Goal: Communication & Community: Participate in discussion

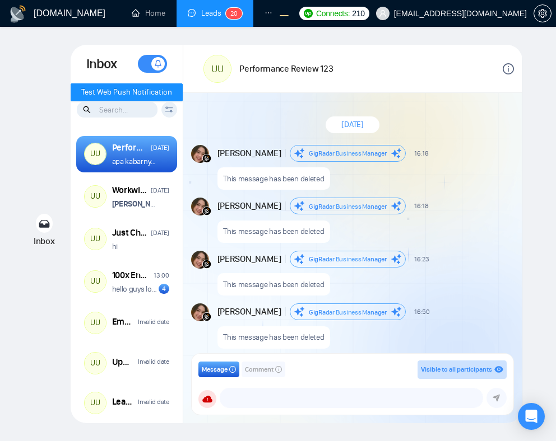
scroll to position [1014, 0]
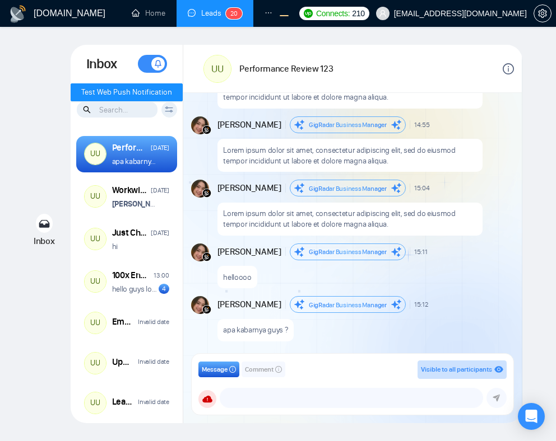
click at [469, 148] on p "Lorem ipsum dolor sit amet, consectetur adipiscing elit, sed do eiusmod tempor …" at bounding box center [349, 155] width 253 height 21
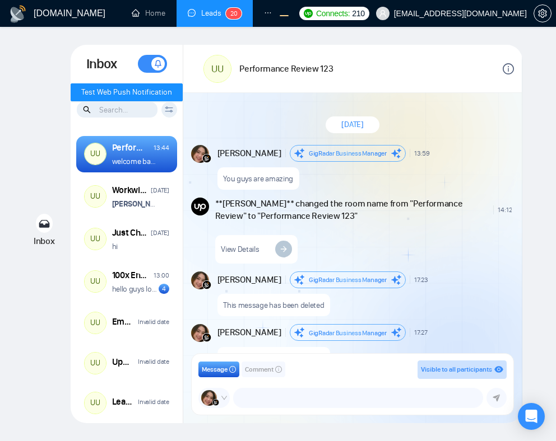
scroll to position [1045, 0]
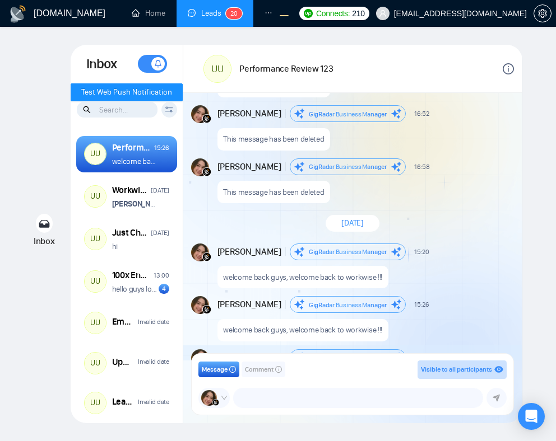
scroll to position [1098, 0]
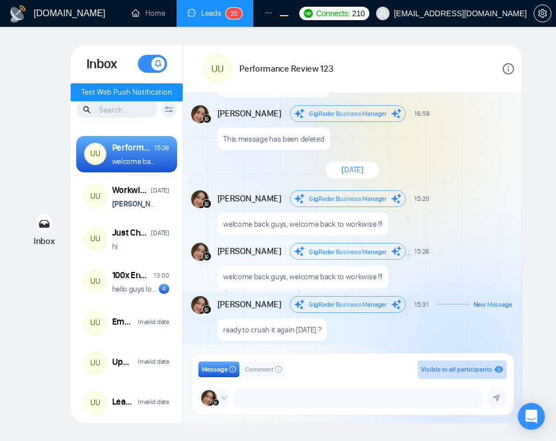
click at [441, 230] on div "welcome back guys, welcome back to workwise !!!" at bounding box center [364, 221] width 295 height 29
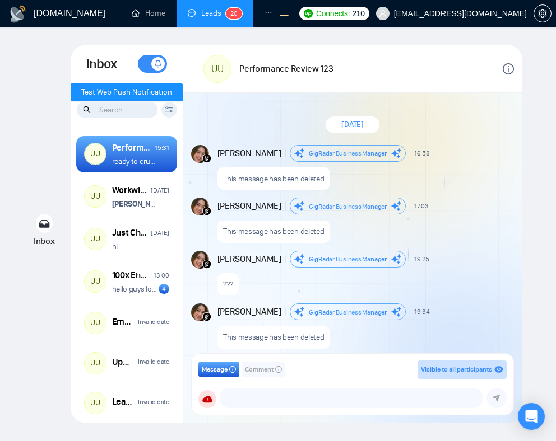
scroll to position [1047, 0]
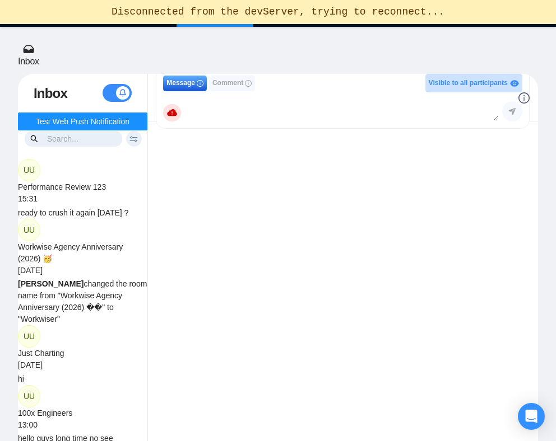
scroll to position [1047, 0]
click at [410, 183] on div "welcome back!!!" at bounding box center [355, 197] width 346 height 29
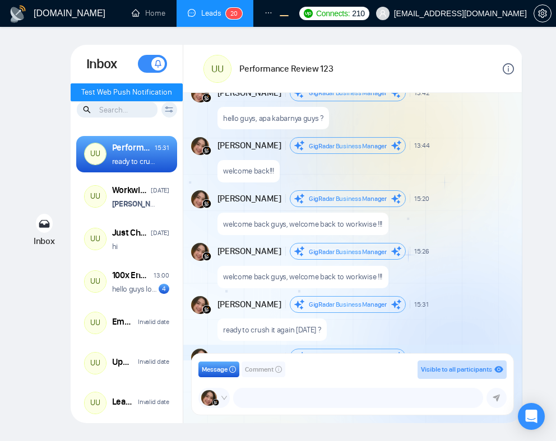
scroll to position [1099, 0]
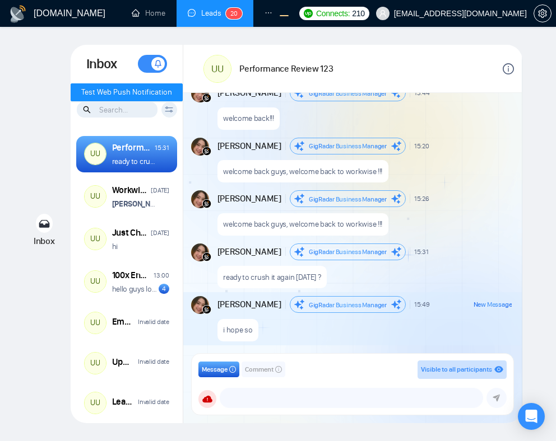
click at [373, 253] on span "GigRadar Business Manager" at bounding box center [348, 252] width 78 height 8
click at [444, 230] on div "welcome back guys, welcome back to workwise !!!" at bounding box center [364, 221] width 295 height 29
click at [427, 198] on span "15:26" at bounding box center [421, 198] width 15 height 9
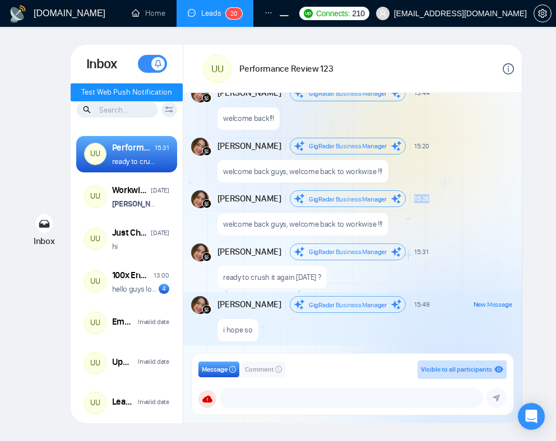
click at [461, 201] on div "New Message" at bounding box center [474, 198] width 75 height 7
click at [321, 223] on p "welcome back guys, welcome back to workwise !!!" at bounding box center [302, 224] width 159 height 11
click at [435, 187] on div "September 2, 2025 Andrian Marsella GigRadar Business Manager 16:58 New Message …" at bounding box center [352, 227] width 338 height 268
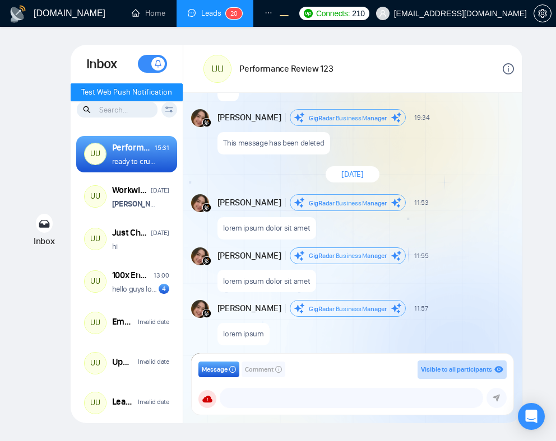
scroll to position [2158, 0]
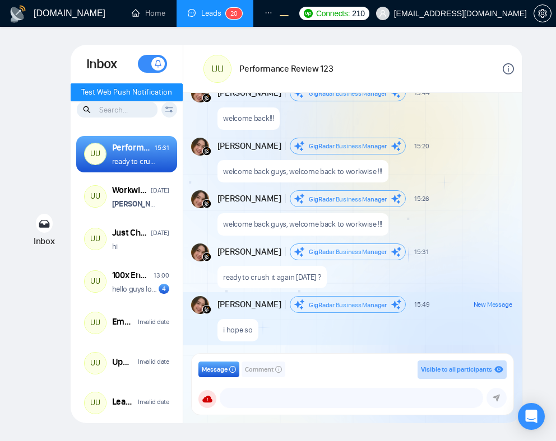
click at [474, 179] on div "welcome back guys, welcome back to workwise !!!" at bounding box center [364, 169] width 295 height 29
click at [455, 236] on div "August 27, 2025 Andrian Marsella GigRadar Business Manager 13:59 New Message Yo…" at bounding box center [352, 227] width 338 height 268
click at [499, 149] on span "New Message" at bounding box center [492, 146] width 39 height 7
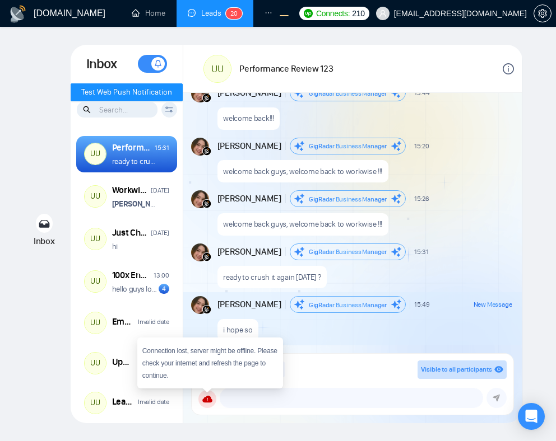
click at [441, 206] on div "Andrian Marsella GigRadar Business Manager 15:26 New Message" at bounding box center [364, 198] width 295 height 17
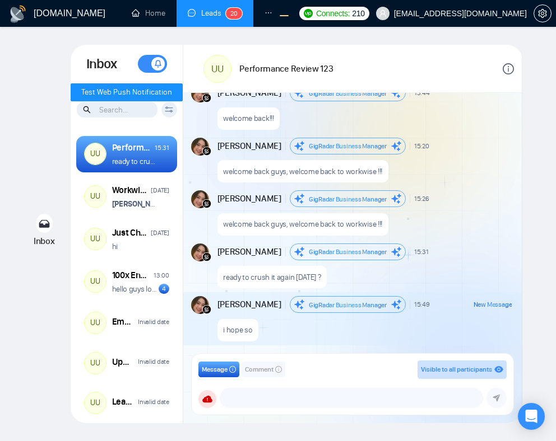
click at [499, 227] on div "welcome back guys, welcome back to workwise !!!" at bounding box center [364, 221] width 295 height 29
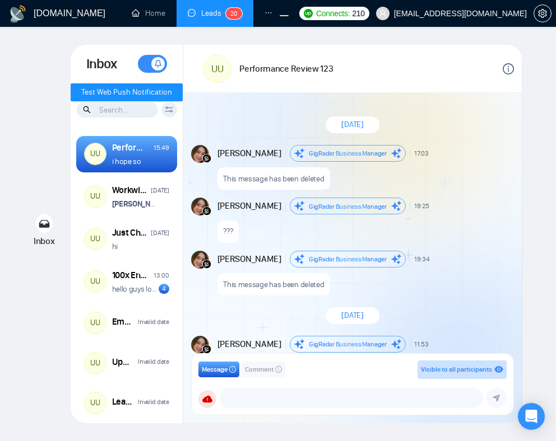
scroll to position [1047, 0]
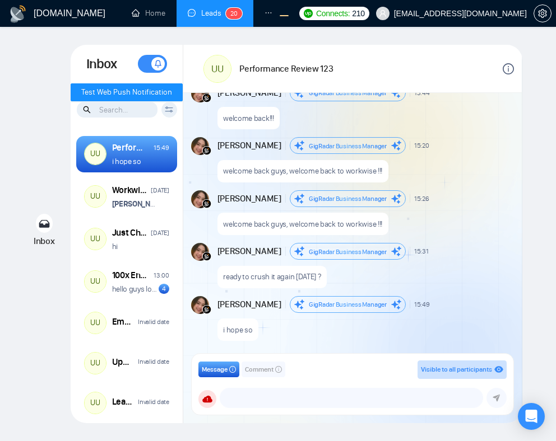
click at [471, 250] on div "New Message" at bounding box center [474, 251] width 76 height 7
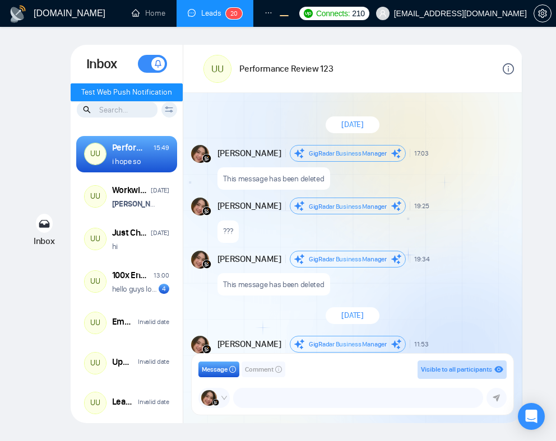
scroll to position [1047, 0]
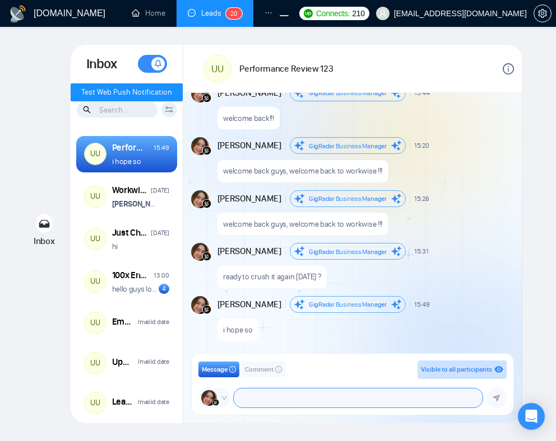
click at [361, 403] on textarea at bounding box center [358, 398] width 248 height 19
click at [394, 403] on textarea at bounding box center [358, 398] width 248 height 19
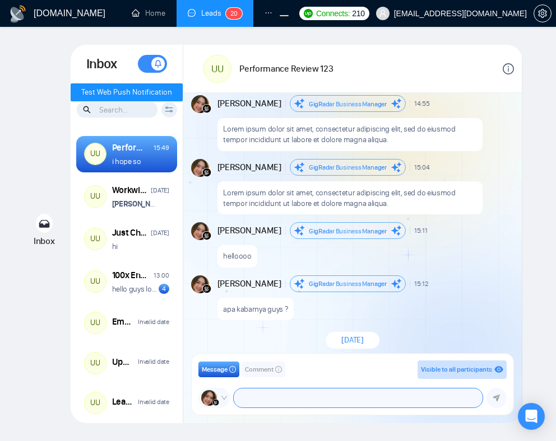
scroll to position [2158, 0]
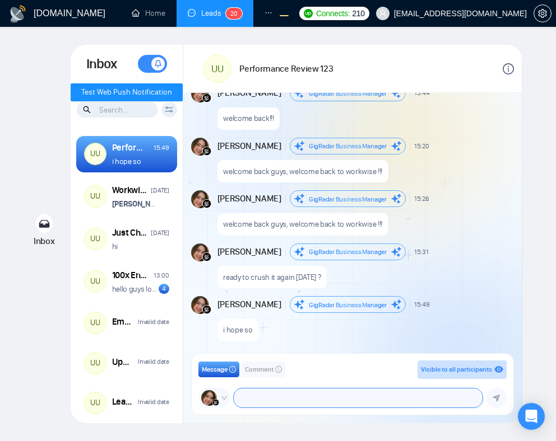
click at [334, 400] on textarea at bounding box center [358, 398] width 248 height 19
click at [281, 402] on textarea at bounding box center [358, 398] width 248 height 19
type textarea "g"
type textarea "a"
type textarea "w"
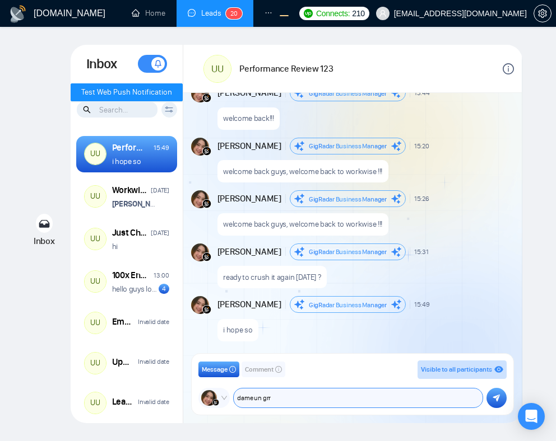
type textarea "dame un grr"
click at [498, 402] on icon "submit" at bounding box center [495, 398] width 7 height 8
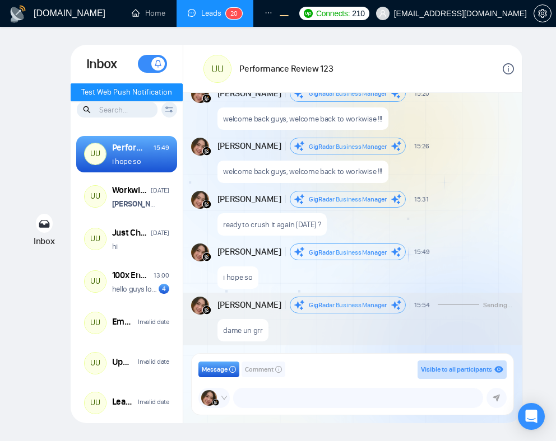
scroll to position [2211, 0]
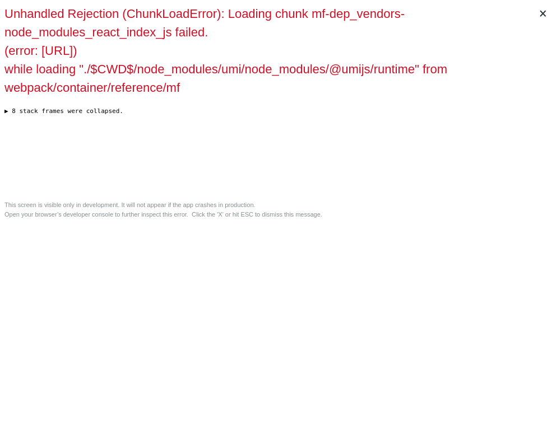
click at [379, 151] on div "Unhandled Rejection (ChunkLoadError): Loading chunk mf-dep_vendors-node_modules…" at bounding box center [277, 100] width 547 height 192
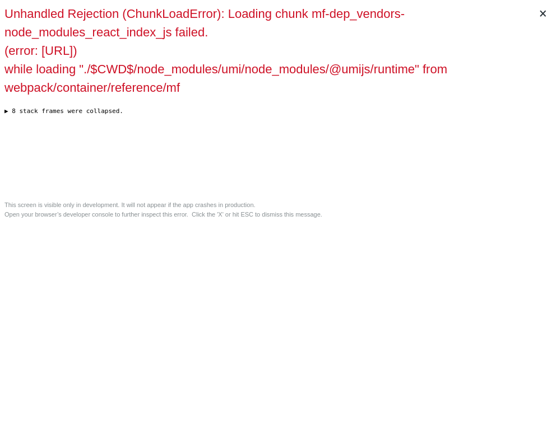
click at [379, 151] on div "Unhandled Rejection (ChunkLoadError): Loading chunk mf-dep_vendors-node_modules…" at bounding box center [277, 100] width 547 height 192
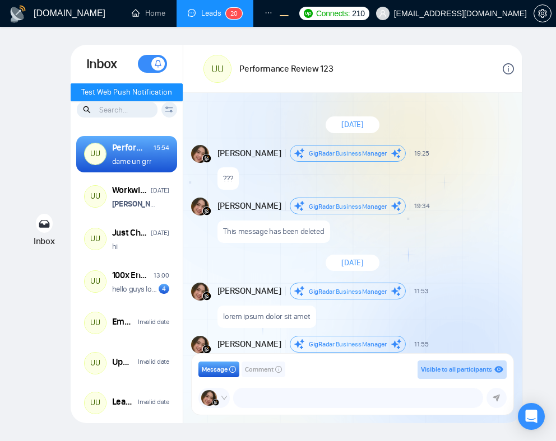
scroll to position [1047, 0]
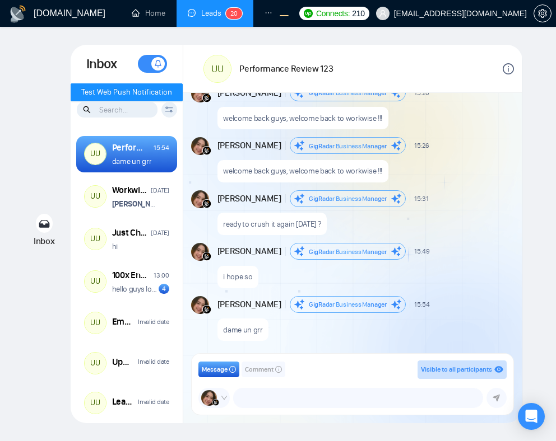
click at [390, 264] on div "i hope so" at bounding box center [364, 274] width 295 height 29
click at [444, 218] on div "ready to crush it again [DATE] ?" at bounding box center [364, 221] width 295 height 29
click at [444, 241] on div "[DATE] [PERSON_NAME] Business Manager 19:25 New Message ??? [PERSON_NAME] Busin…" at bounding box center [352, 227] width 338 height 268
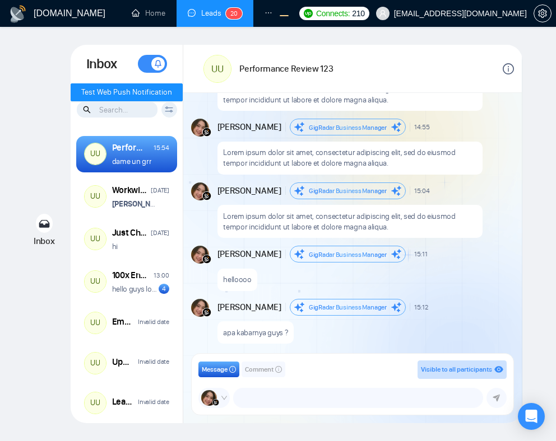
scroll to position [2211, 0]
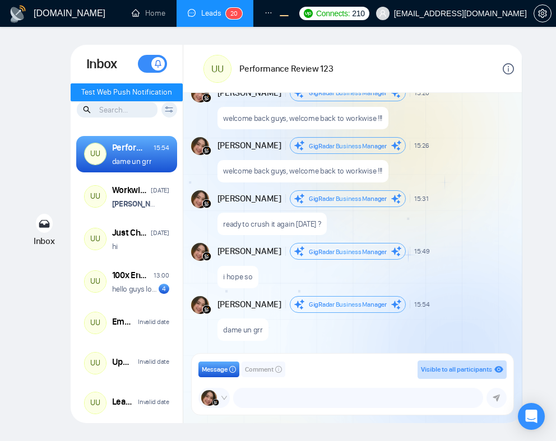
click at [402, 193] on div "GigRadar Business Manager" at bounding box center [348, 198] width 116 height 17
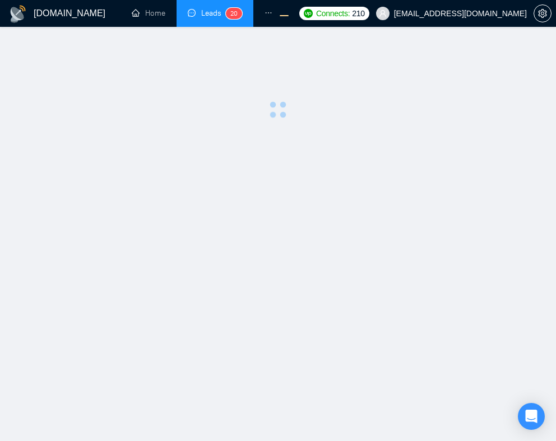
click at [410, 178] on main at bounding box center [278, 234] width 520 height 379
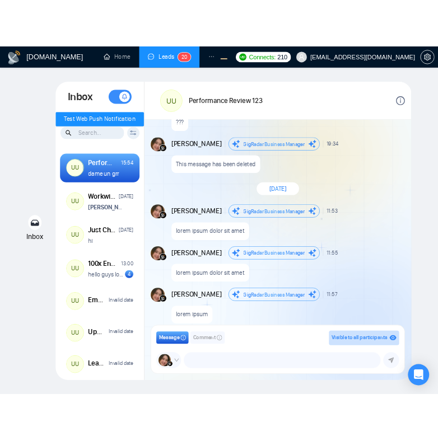
scroll to position [2211, 0]
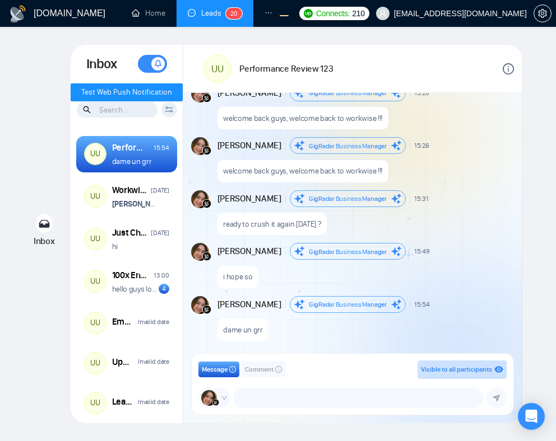
click at [445, 235] on div "August 27, 2025 Andrian Marsella GigRadar Business Manager 13:59 New Message Yo…" at bounding box center [352, 227] width 338 height 268
click at [292, 396] on textarea at bounding box center [358, 398] width 248 height 19
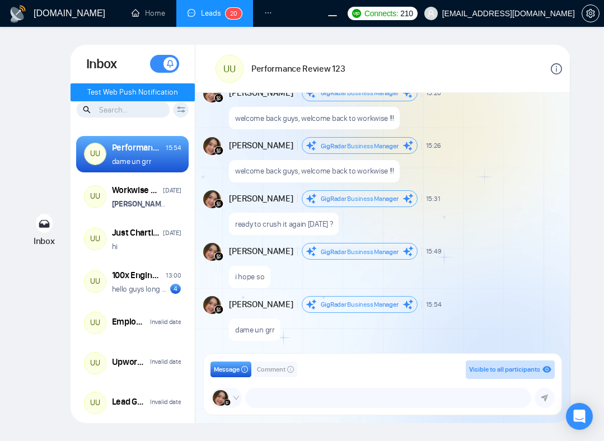
click at [458, 296] on div "Andrian Marsella GigRadar Business Manager 15:54 New Message" at bounding box center [394, 304] width 331 height 17
click at [497, 188] on div "August 27, 2025 Andrian Marsella GigRadar Business Manager 13:59 New Message Yo…" at bounding box center [382, 227] width 375 height 268
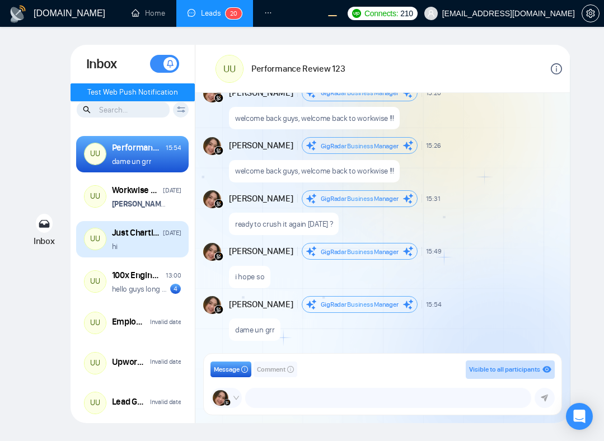
click at [138, 246] on div "hi" at bounding box center [146, 246] width 69 height 11
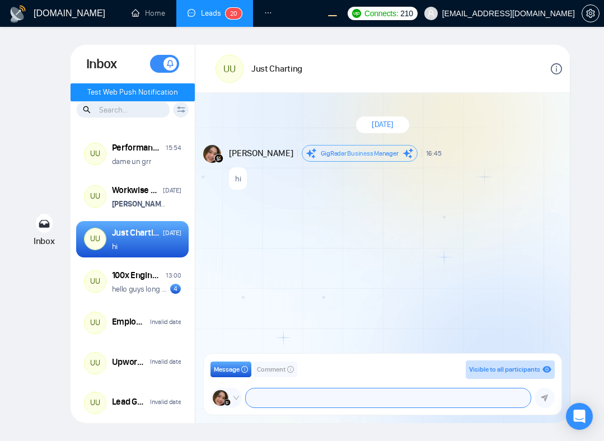
click at [343, 394] on textarea at bounding box center [388, 398] width 285 height 19
type textarea "hi guys, long time no see"
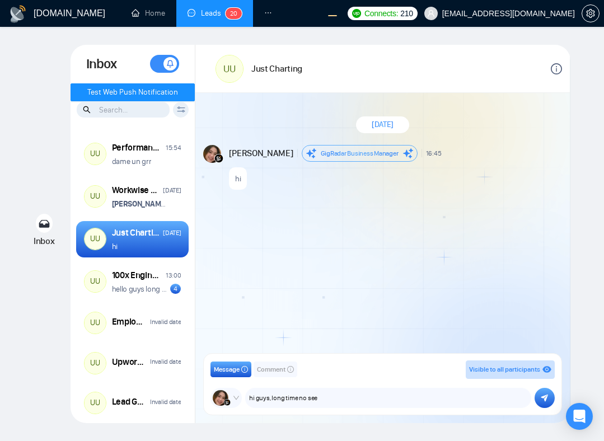
click at [547, 397] on icon "submit" at bounding box center [545, 398] width 7 height 7
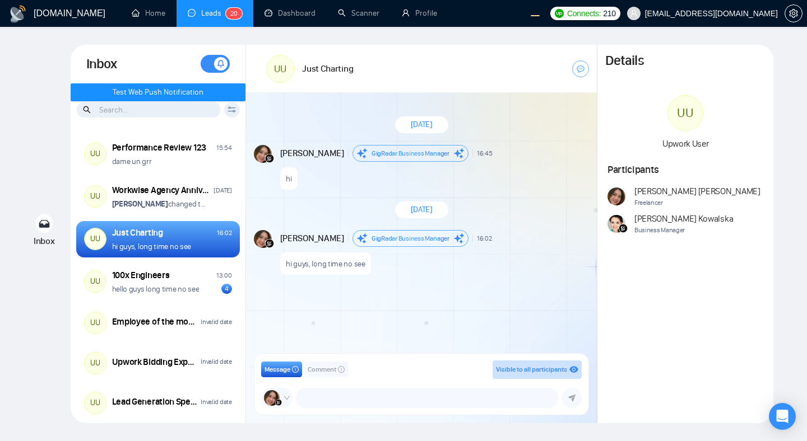
click at [523, 298] on div "August 26, 2025 Andrian Marsella GigRadar Business Manager 16:45 New Message hi…" at bounding box center [421, 227] width 351 height 268
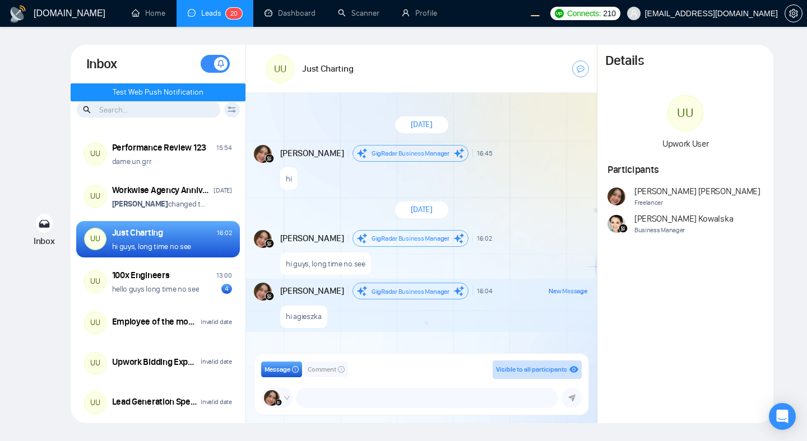
click at [555, 340] on div "Details UU Upwork User Participants Andrian Marsella Freelancer Agnieszka Kowal…" at bounding box center [685, 234] width 176 height 379
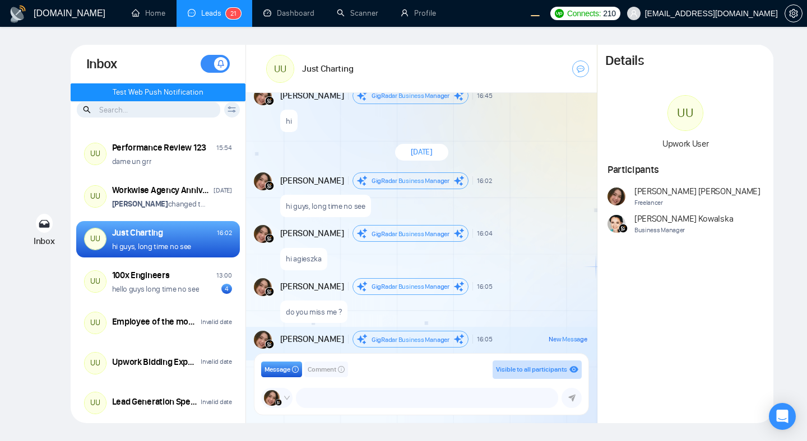
scroll to position [92, 0]
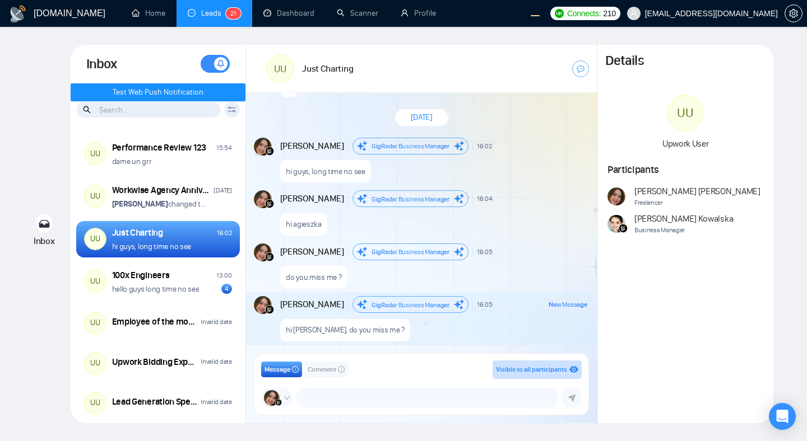
click at [467, 223] on div "hi agieszka" at bounding box center [433, 221] width 307 height 29
click at [518, 225] on div "hi agieszka" at bounding box center [433, 221] width 307 height 29
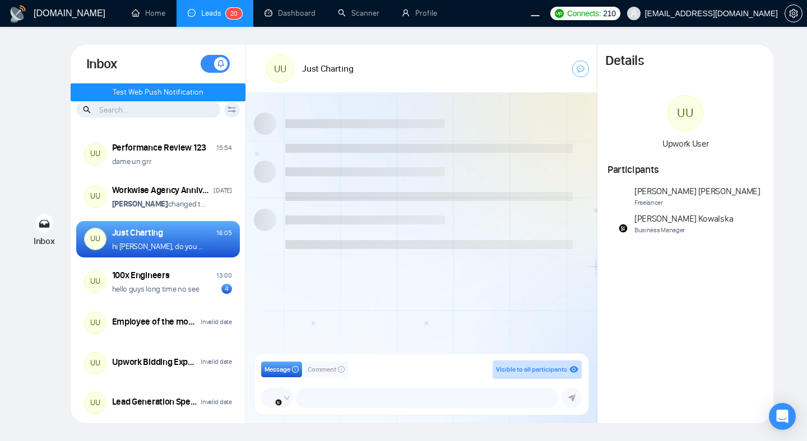
scroll to position [92, 0]
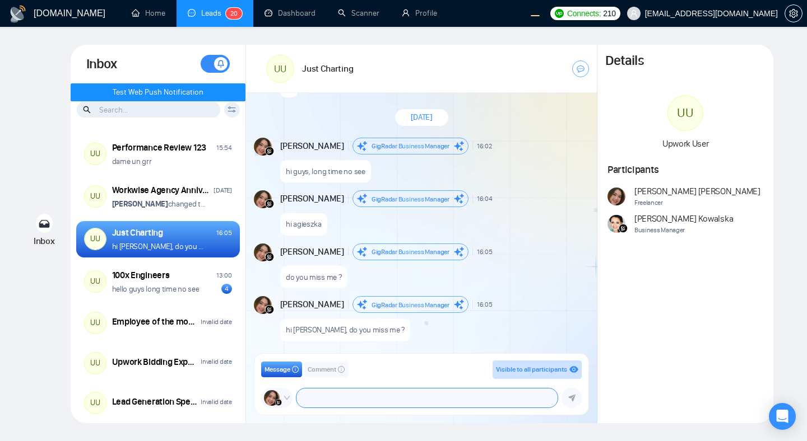
click at [462, 392] on textarea at bounding box center [426, 398] width 261 height 19
type textarea "good afternoon, all!!!"
click at [569, 398] on icon "submit" at bounding box center [571, 398] width 7 height 7
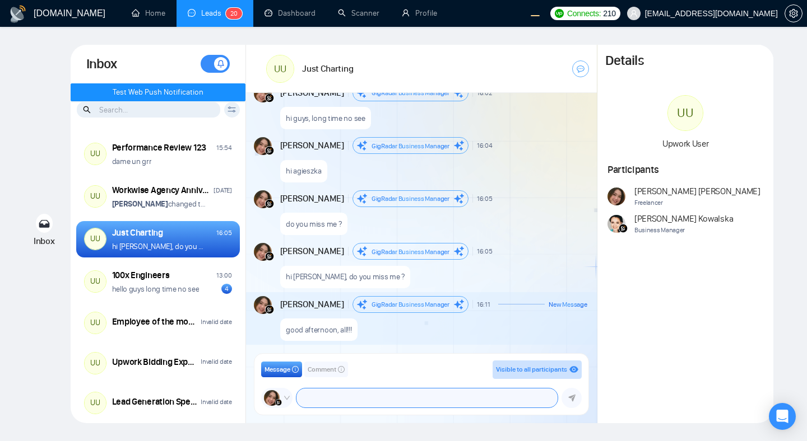
click at [375, 395] on textarea at bounding box center [426, 398] width 261 height 19
type textarea "hi all"
click at [573, 399] on icon "submit" at bounding box center [571, 398] width 7 height 7
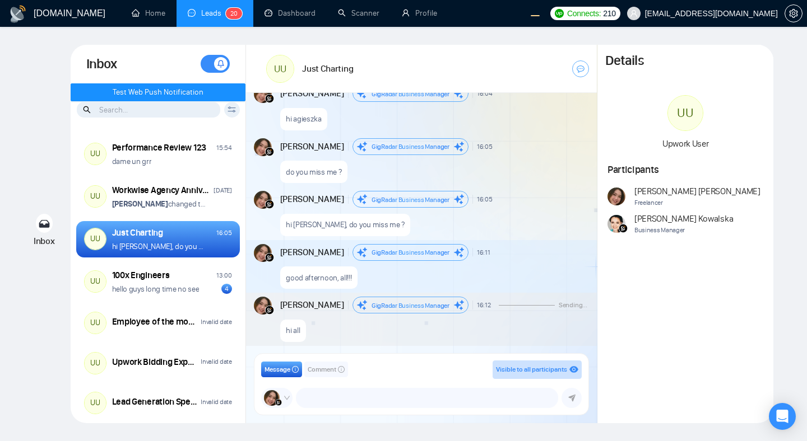
scroll to position [198, 0]
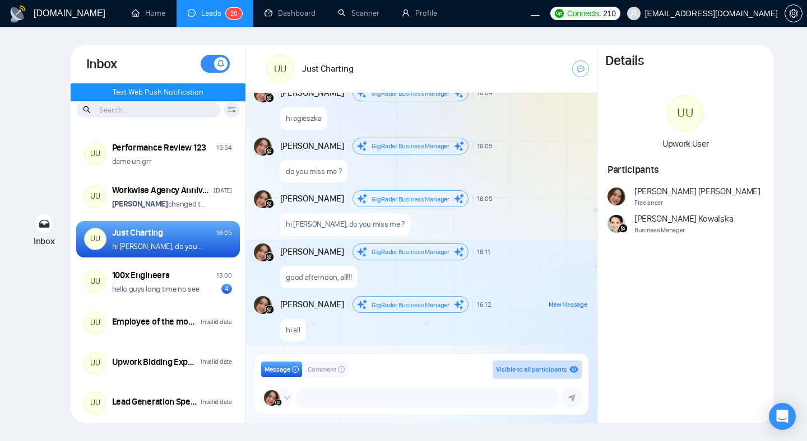
click at [534, 298] on div "Andrian Marsella GigRadar Business Manager 16:12 New Message" at bounding box center [433, 304] width 307 height 17
click at [390, 400] on textarea at bounding box center [426, 398] width 261 height 19
type textarea "hi everyone"
click at [573, 399] on icon "submit" at bounding box center [571, 398] width 7 height 8
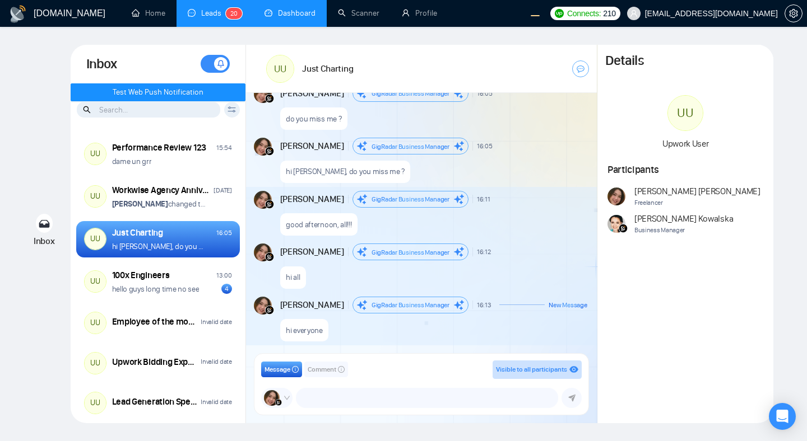
scroll to position [251, 0]
click at [423, 192] on div "GigRadar Business Manager" at bounding box center [410, 198] width 116 height 17
click at [511, 160] on div "hi [PERSON_NAME], do you miss me ?" at bounding box center [433, 168] width 307 height 29
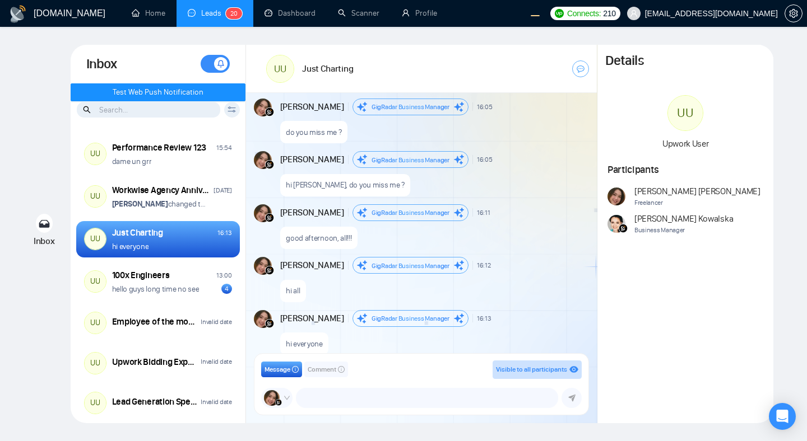
scroll to position [251, 0]
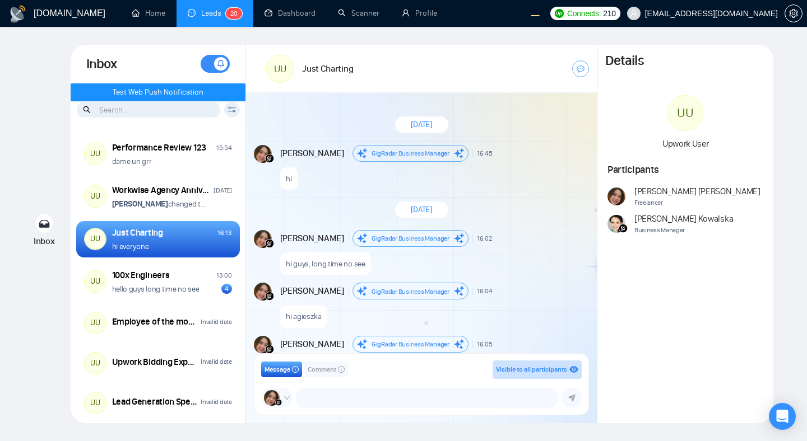
scroll to position [251, 0]
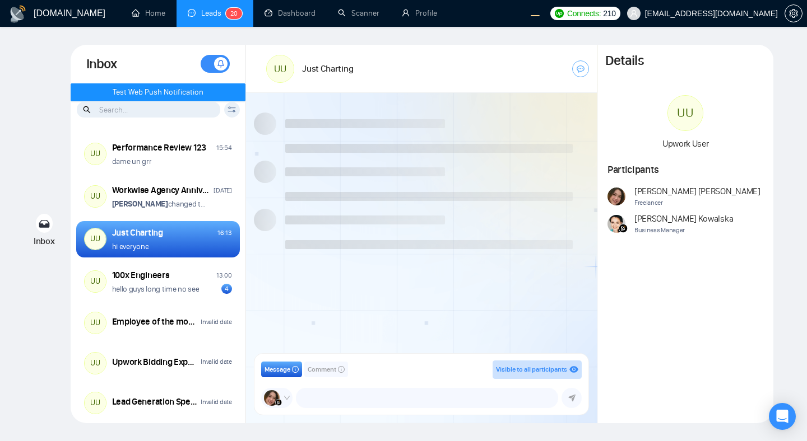
scroll to position [251, 0]
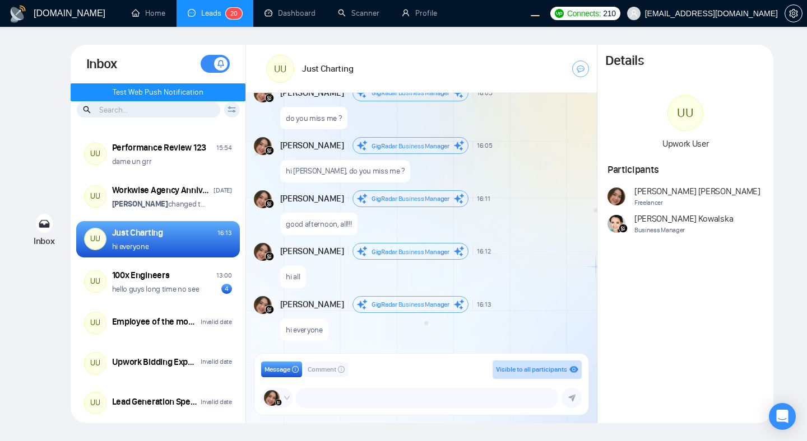
click at [515, 79] on div at bounding box center [525, 69] width 125 height 32
click at [532, 128] on div "do you miss me ?" at bounding box center [433, 115] width 307 height 29
click at [512, 184] on div "August 26, 2025 Andrian Marsella GigRadar Business Manager 16:45 New Message hi…" at bounding box center [421, 227] width 351 height 268
click at [454, 311] on div "GigRadar Business Manager" at bounding box center [410, 304] width 116 height 17
click at [339, 404] on textarea at bounding box center [426, 398] width 261 height 19
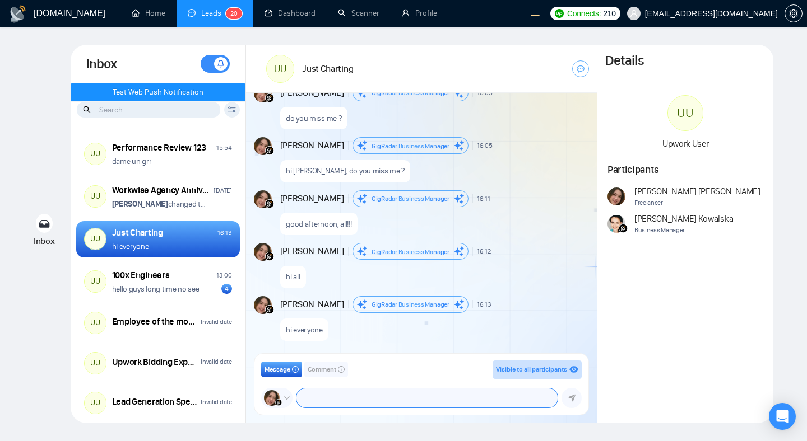
click at [339, 404] on textarea at bounding box center [426, 398] width 261 height 19
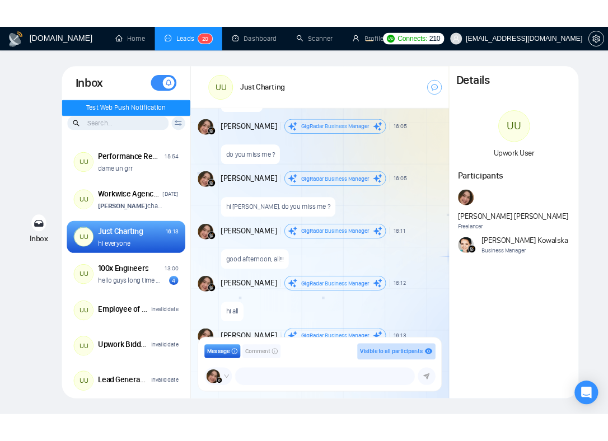
scroll to position [251, 0]
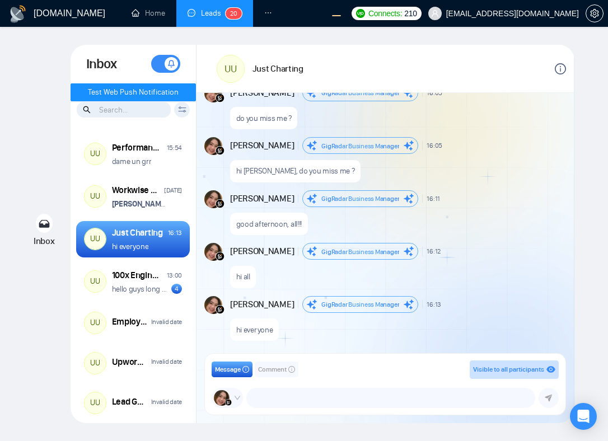
click at [456, 192] on div "[PERSON_NAME] Business Manager 16:11 New Message" at bounding box center [397, 198] width 334 height 17
click at [272, 224] on p "good afternoon, all!!!" at bounding box center [269, 224] width 66 height 11
copy p "good afternoon, all!!!"
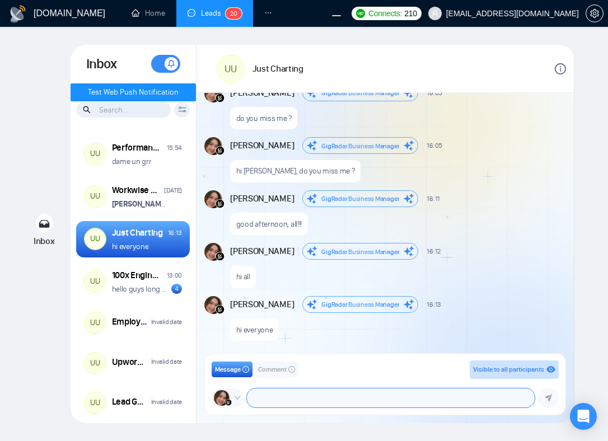
click at [288, 395] on textarea at bounding box center [391, 398] width 288 height 19
paste textarea "good afternoon, all!!!"
type textarea "good afternoon, all!!!"
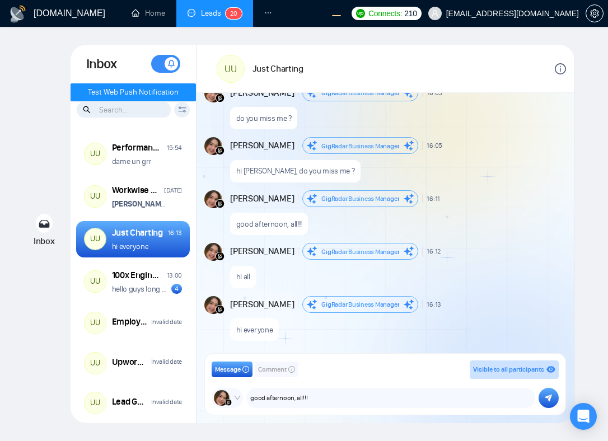
click at [546, 398] on icon "submit" at bounding box center [548, 398] width 7 height 8
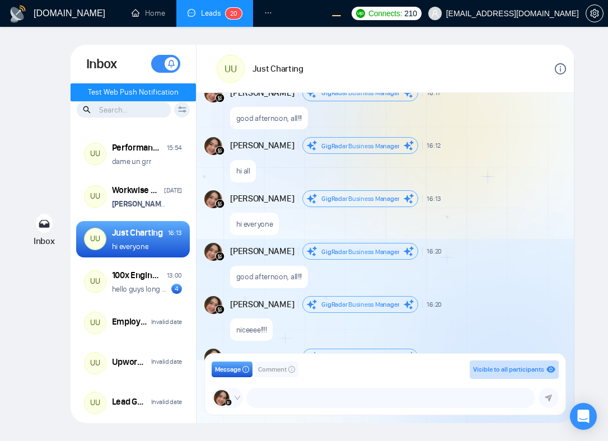
scroll to position [410, 0]
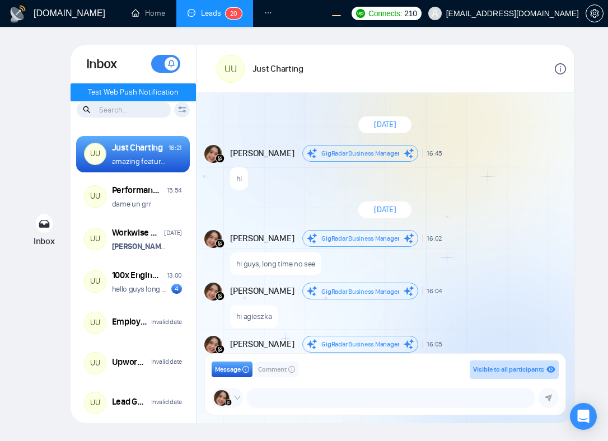
scroll to position [410, 0]
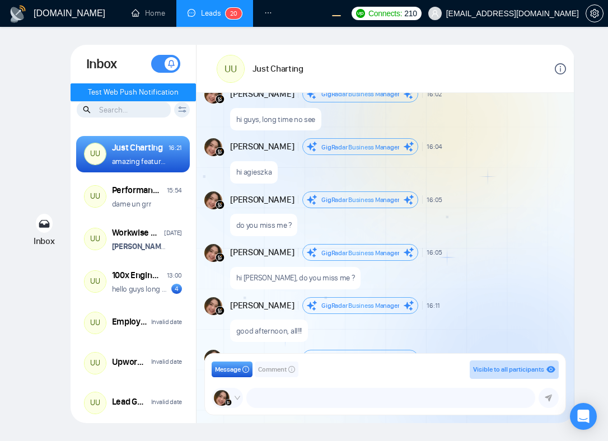
scroll to position [410, 0]
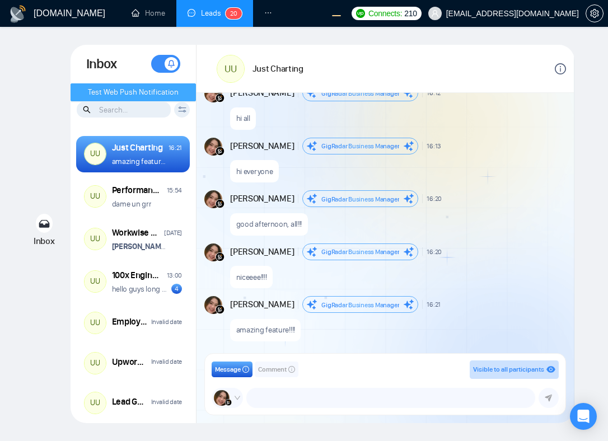
click at [181, 100] on button "Test Web Push Notification" at bounding box center [133, 92] width 125 height 18
click at [165, 91] on span "Test Web Push Notification" at bounding box center [133, 92] width 91 height 12
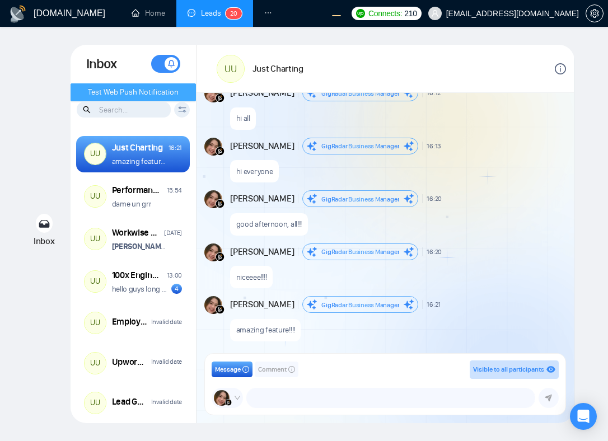
click at [165, 91] on span "Test Web Push Notification" at bounding box center [133, 92] width 91 height 12
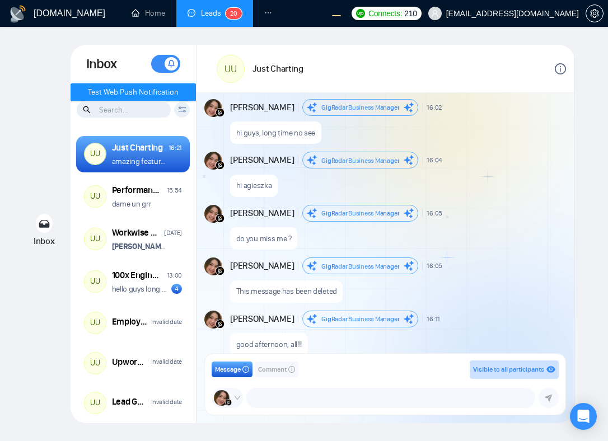
scroll to position [128, 0]
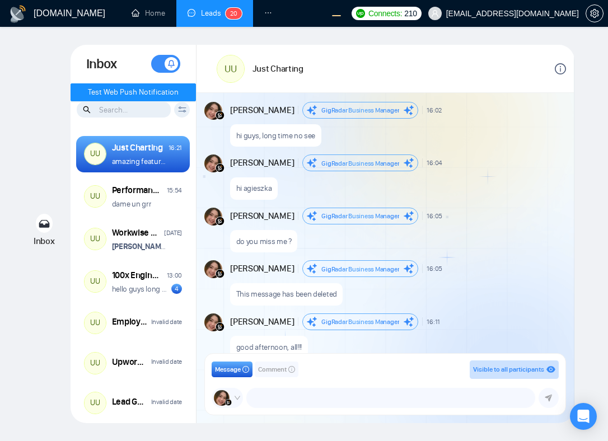
click at [264, 239] on p "do you miss me ?" at bounding box center [263, 241] width 55 height 11
click at [469, 240] on div "do you miss me ?" at bounding box center [397, 239] width 334 height 29
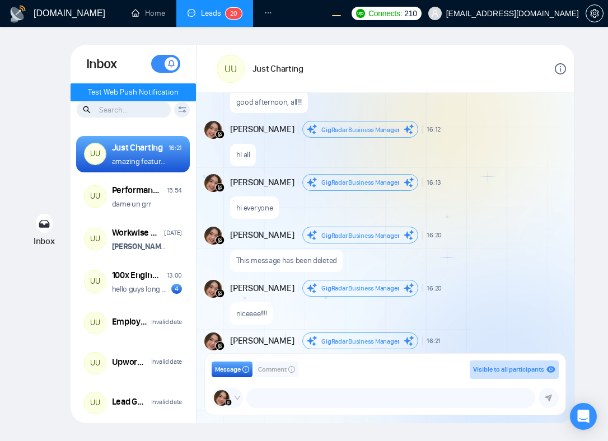
scroll to position [368, 0]
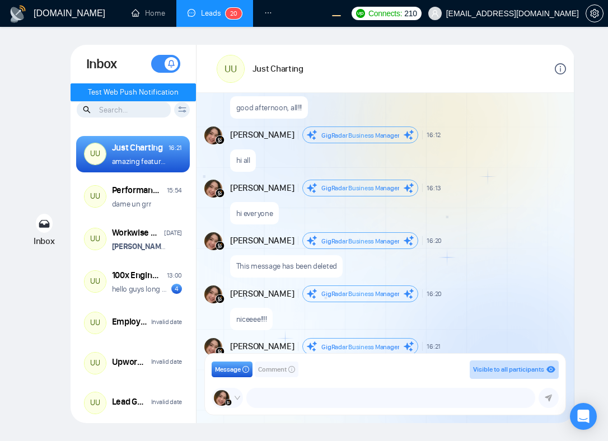
click at [243, 160] on p "hi all" at bounding box center [243, 160] width 14 height 11
click at [393, 159] on div "hi for [PERSON_NAME] only" at bounding box center [397, 157] width 334 height 29
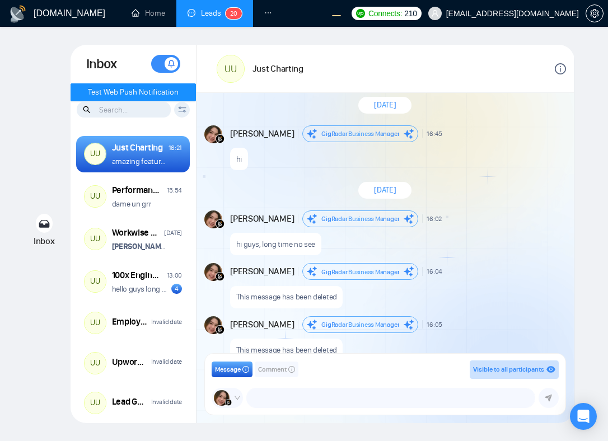
scroll to position [410, 0]
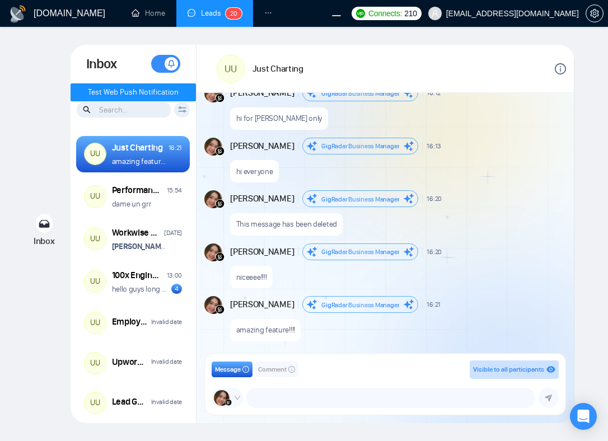
click at [165, 65] on span at bounding box center [171, 63] width 13 height 13
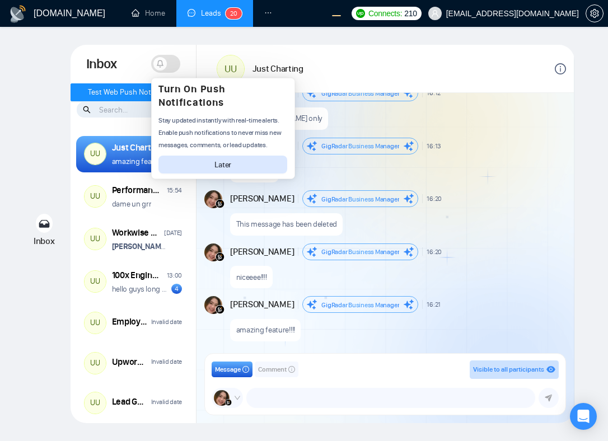
click at [394, 148] on span "GigRadar Business Manager" at bounding box center [360, 146] width 78 height 8
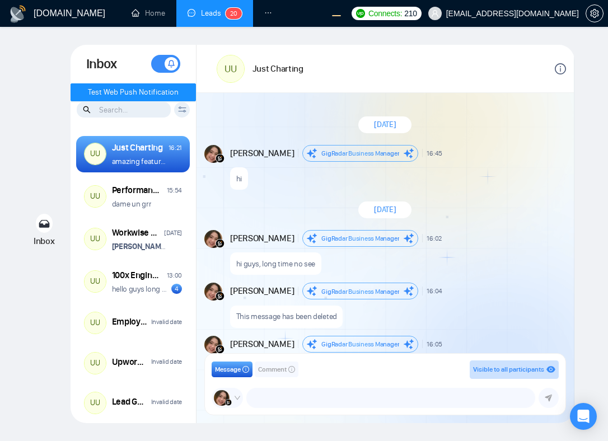
scroll to position [463, 0]
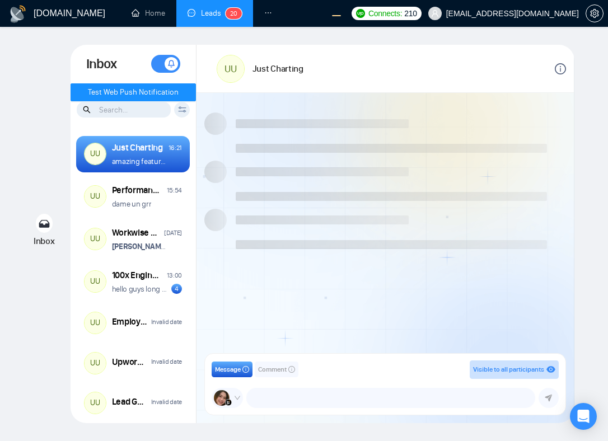
scroll to position [463, 0]
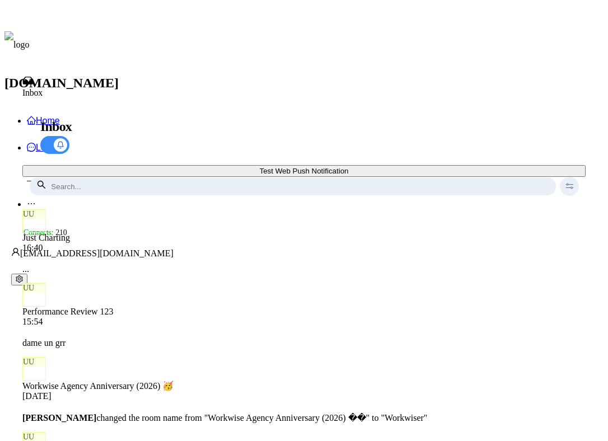
scroll to position [493, 0]
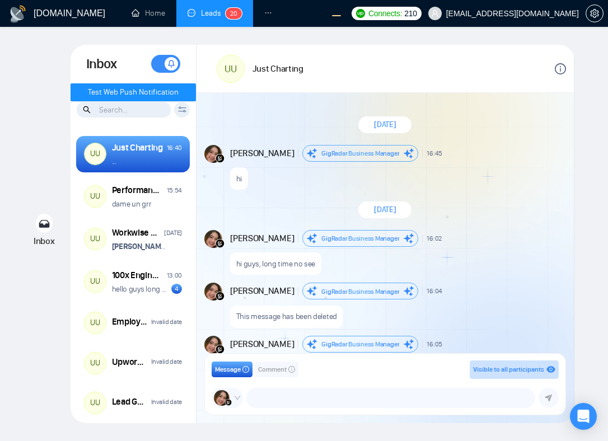
scroll to position [493, 0]
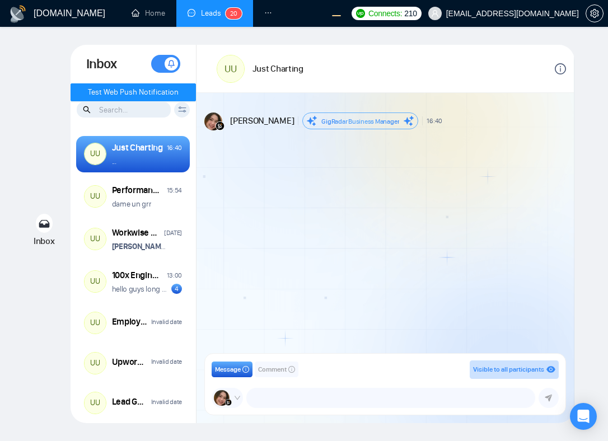
click at [353, 265] on div "Andrian Marsella GigRadar Business Manager 16:40 New Message" at bounding box center [386, 227] width 378 height 268
click at [440, 227] on div "[PERSON_NAME] Business Manager 16:40 New Message" at bounding box center [386, 227] width 378 height 268
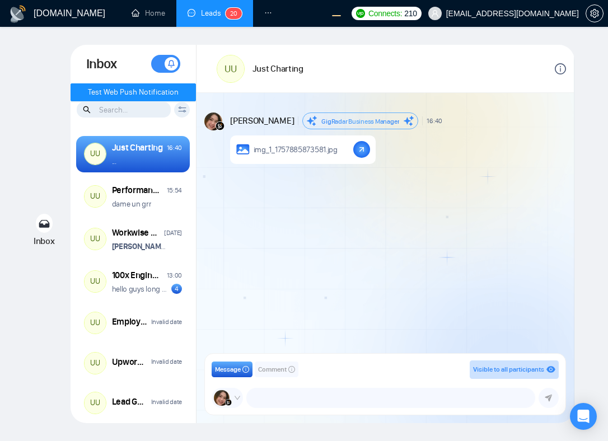
click at [320, 155] on link "img_1_1757885873581.jpg" at bounding box center [303, 150] width 146 height 29
click at [303, 250] on div "[PERSON_NAME] Business Manager 16:40 New Message img_1_1757885873581.jpg" at bounding box center [386, 227] width 378 height 268
click at [441, 238] on div "[PERSON_NAME] Business Manager 16:40 New Message img_1_1757885873581.jpg" at bounding box center [386, 227] width 378 height 268
click at [314, 151] on span "img_1_1757885873581.jpg" at bounding box center [296, 150] width 84 height 11
click at [417, 283] on div "Andrian Marsella GigRadar Business Manager 16:40 New Message img_1_175788587358…" at bounding box center [386, 227] width 378 height 268
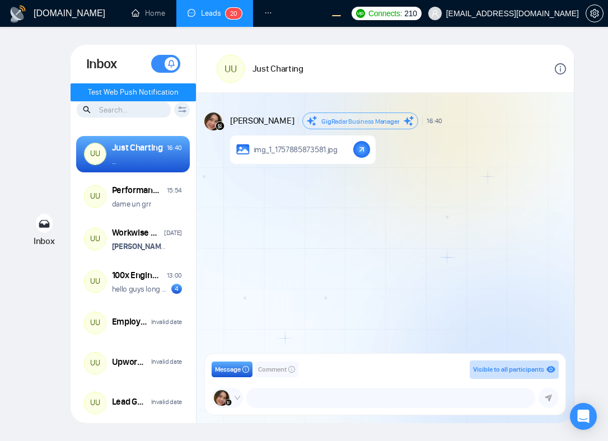
click at [346, 151] on link "img_1_1757885873581.jpg" at bounding box center [303, 150] width 146 height 29
click at [441, 276] on div "Andrian Marsella GigRadar Business Manager 16:40 New Message img_1_175788587358…" at bounding box center [386, 227] width 378 height 268
click at [444, 230] on div "Andrian Marsella GigRadar Business Manager 16:40 New Message img_1_175788587358…" at bounding box center [386, 227] width 378 height 268
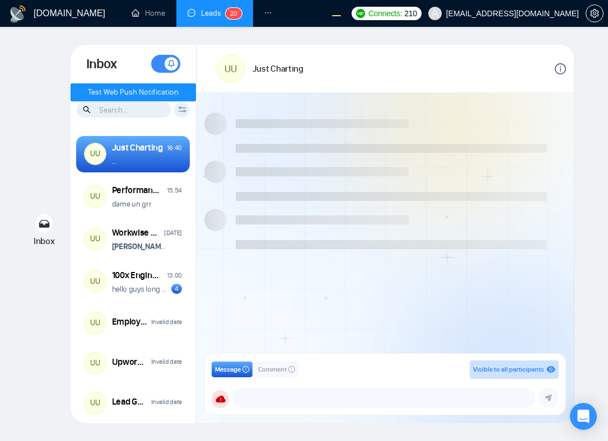
scroll to position [522, 0]
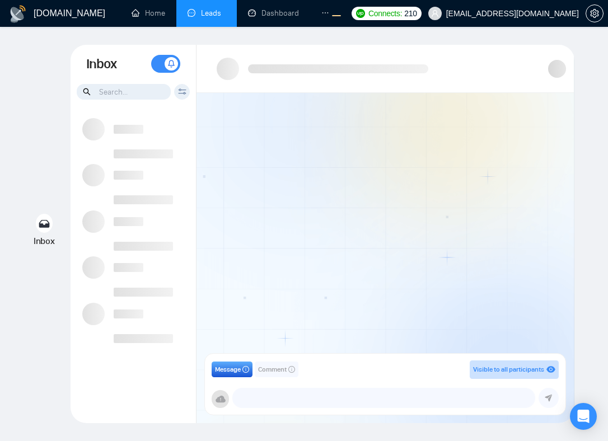
click at [373, 149] on div at bounding box center [386, 227] width 378 height 268
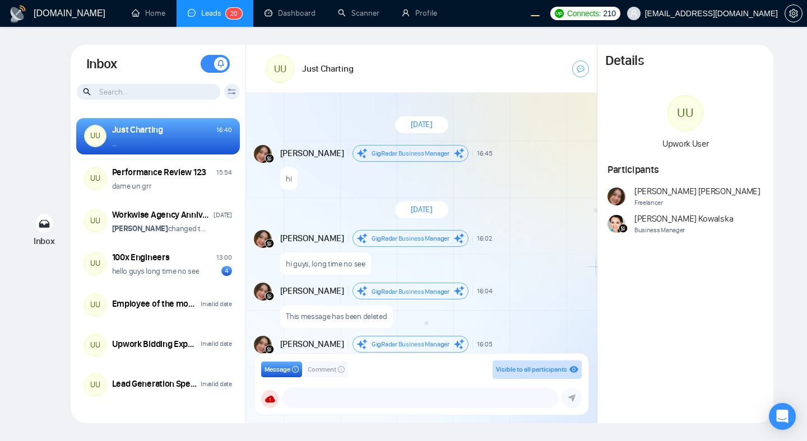
scroll to position [522, 0]
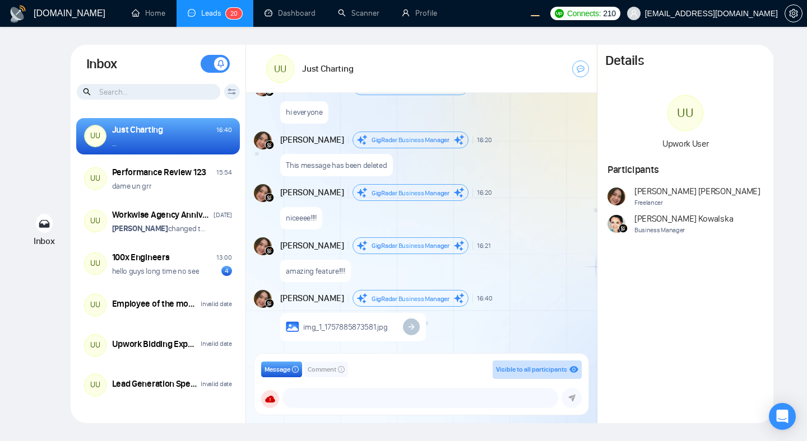
click at [528, 187] on div "Andrian Marsella GigRadar Business Manager 16:20 New Message" at bounding box center [433, 192] width 307 height 17
click at [417, 215] on div "niceeee!!!!" at bounding box center [433, 215] width 307 height 29
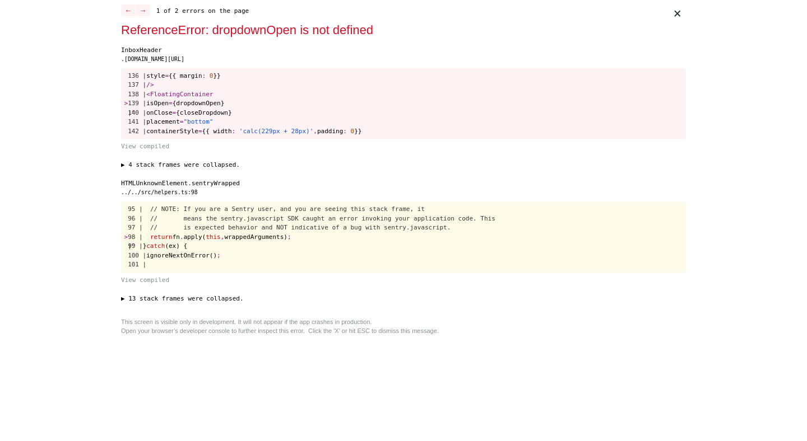
scroll to position [0, 0]
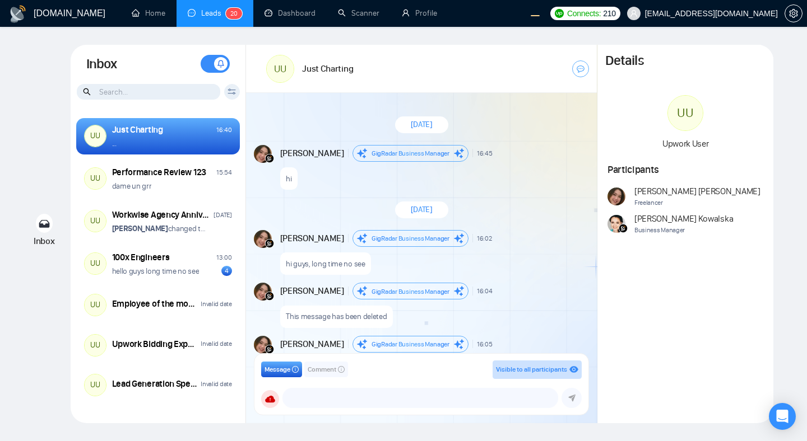
scroll to position [522, 0]
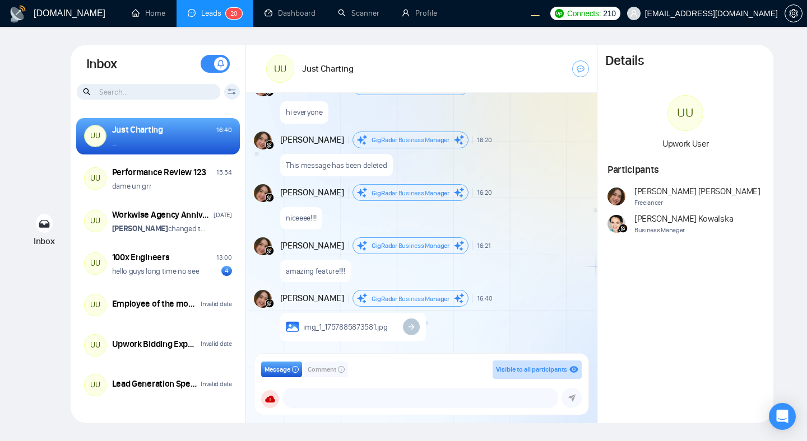
click at [215, 62] on span at bounding box center [220, 63] width 13 height 13
click at [148, 65] on div "Inbox Turn On Push Notifications Stay updated instantly with real-time alerts. …" at bounding box center [158, 64] width 175 height 39
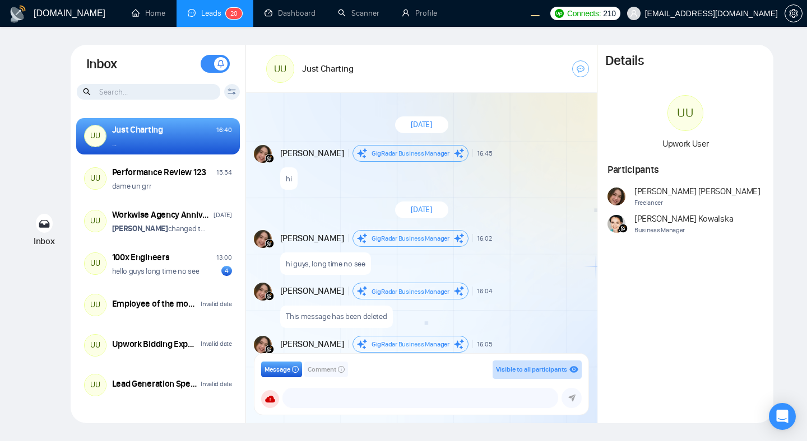
scroll to position [522, 0]
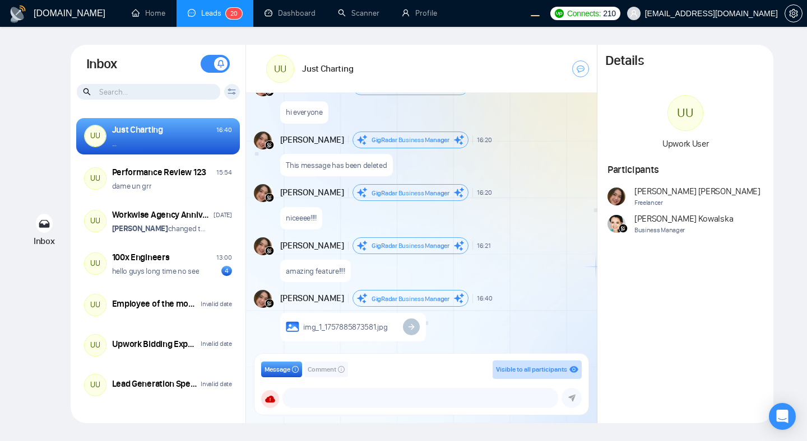
click at [147, 67] on div "Inbox Turn On Push Notifications Stay updated instantly with real-time alerts. …" at bounding box center [158, 64] width 175 height 39
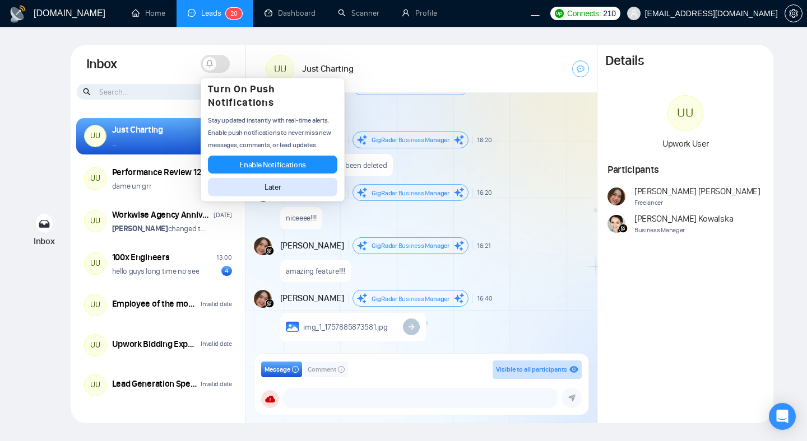
click at [350, 95] on div "hi everyone" at bounding box center [433, 109] width 307 height 29
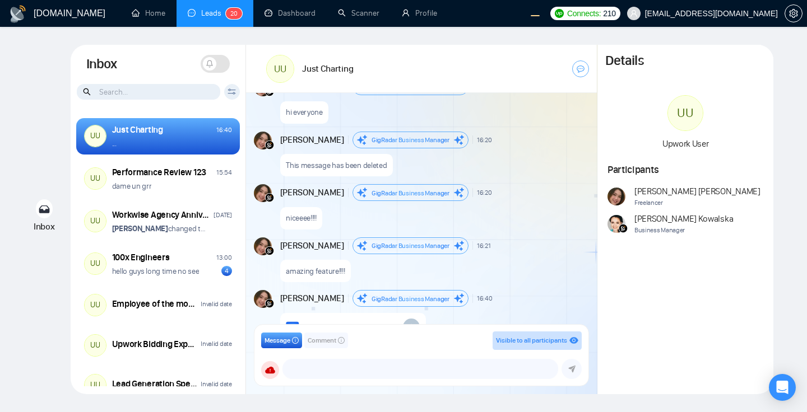
click at [387, 52] on div "UU Just Charting" at bounding box center [421, 69] width 351 height 48
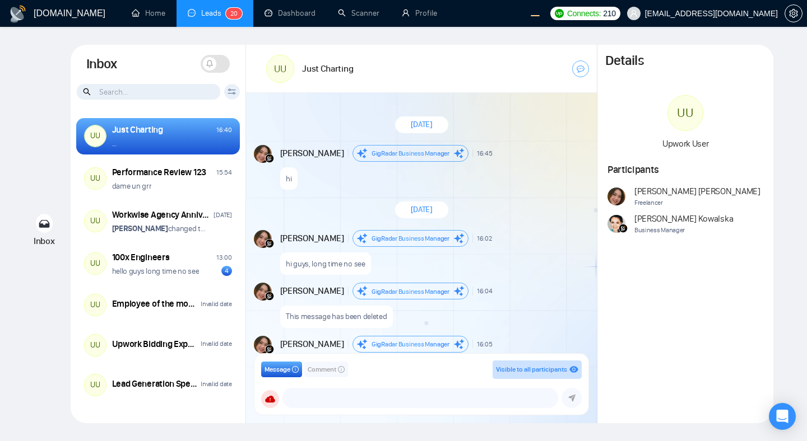
scroll to position [522, 0]
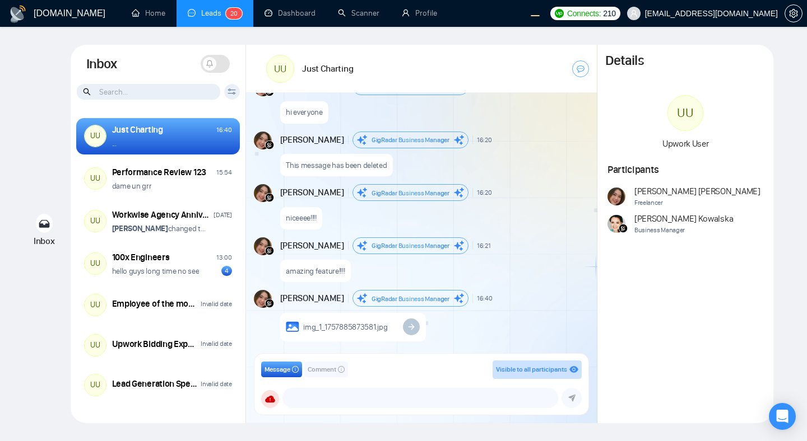
click at [168, 65] on div "Inbox Turn On Push Notifications Stay updated instantly with real-time alerts. …" at bounding box center [158, 64] width 175 height 39
click at [171, 62] on div "Inbox Turn On Push Notifications Stay updated instantly with real-time alerts. …" at bounding box center [158, 64] width 175 height 39
click at [170, 72] on div "Inbox Turn On Push Notifications Stay updated instantly with real-time alerts. …" at bounding box center [158, 64] width 175 height 39
click at [183, 71] on div "Inbox Turn On Push Notifications Stay updated instantly with real-time alerts. …" at bounding box center [158, 64] width 175 height 39
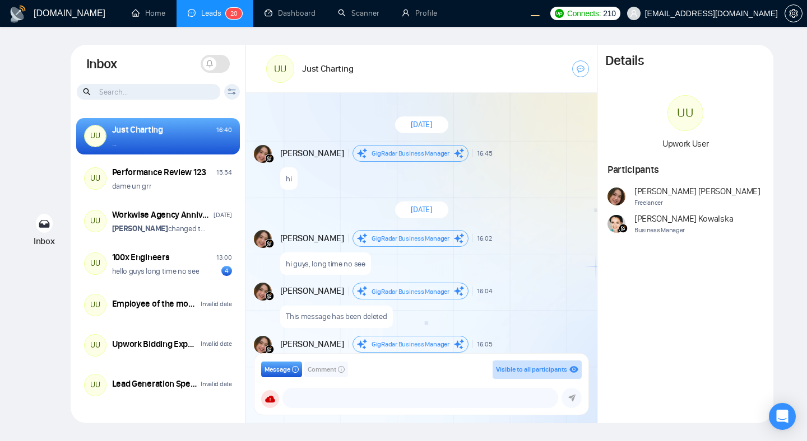
scroll to position [522, 0]
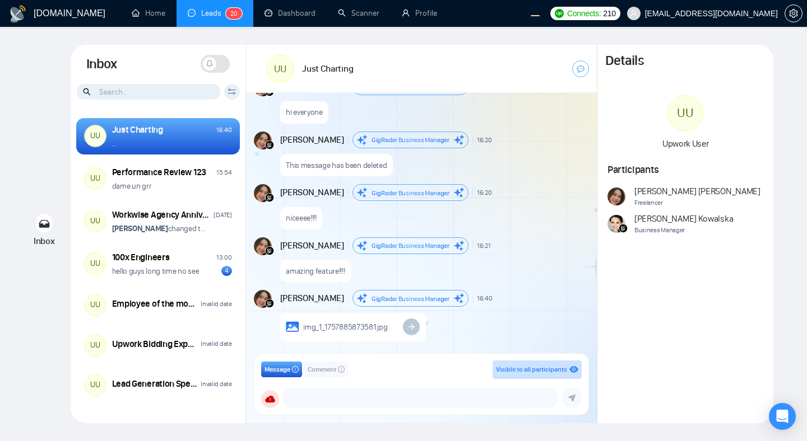
click at [181, 65] on div "Inbox Turn On Push Notifications Stay updated instantly with real-time alerts. …" at bounding box center [158, 64] width 175 height 39
click at [220, 65] on span at bounding box center [215, 64] width 29 height 18
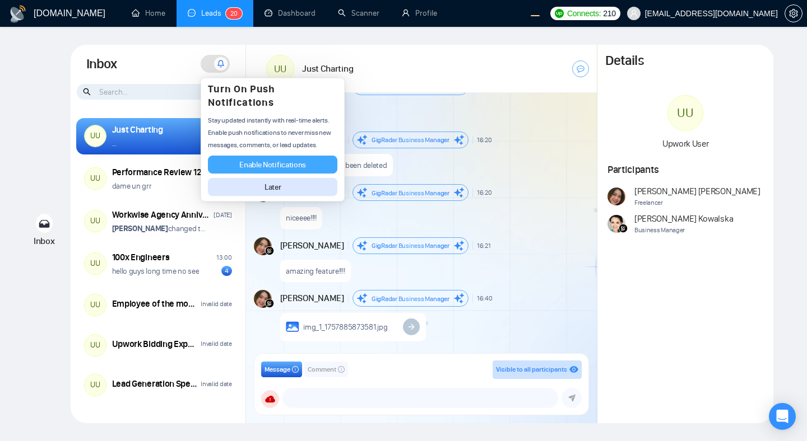
click at [271, 167] on span "Enable Notifications" at bounding box center [272, 165] width 67 height 11
click at [258, 180] on button "Later" at bounding box center [272, 187] width 129 height 18
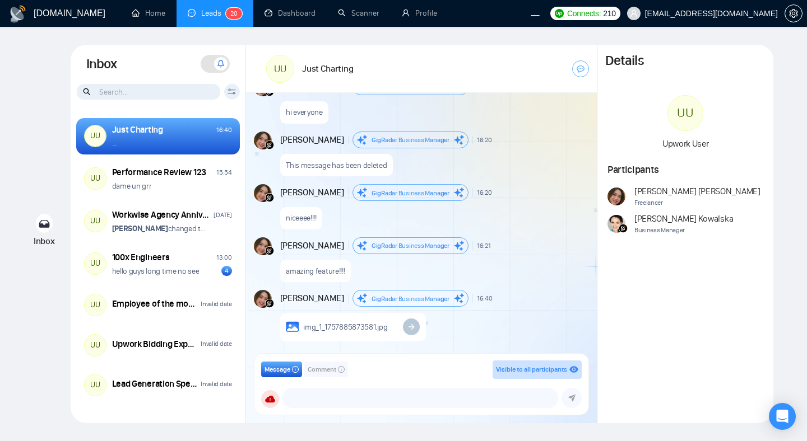
click at [215, 63] on span at bounding box center [220, 63] width 13 height 13
click at [221, 66] on span at bounding box center [215, 64] width 29 height 18
click at [213, 69] on span at bounding box center [215, 64] width 29 height 18
click at [210, 68] on span at bounding box center [215, 64] width 29 height 18
click at [184, 61] on div "Inbox Turn On Push Notifications Stay updated instantly with real-time alerts. …" at bounding box center [158, 64] width 175 height 39
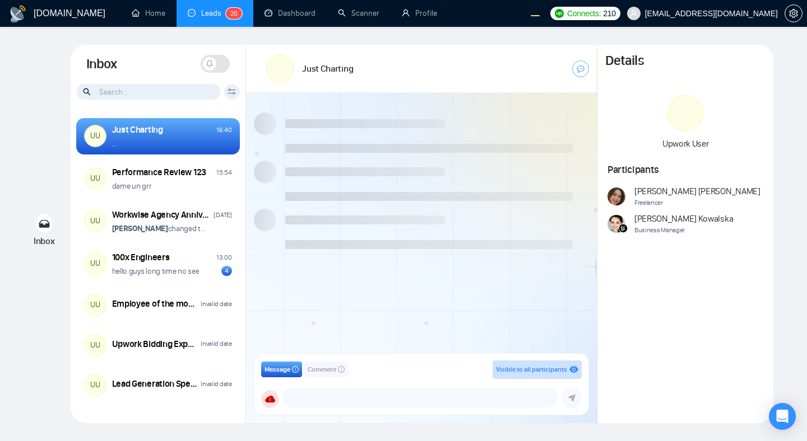
click at [161, 69] on div "Inbox Turn On Push Notifications Stay updated instantly with real-time alerts. …" at bounding box center [158, 64] width 175 height 39
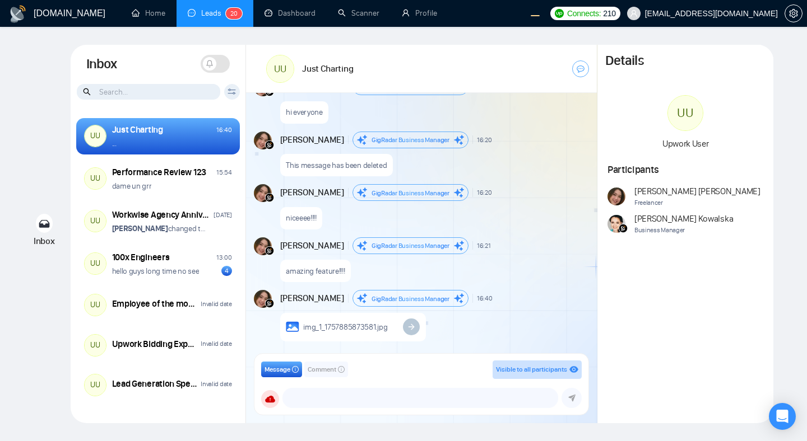
click at [184, 68] on div "Inbox Turn On Push Notifications Stay updated instantly with real-time alerts. …" at bounding box center [158, 64] width 175 height 39
click at [208, 63] on icon at bounding box center [210, 64] width 8 height 8
click at [203, 60] on span at bounding box center [209, 63] width 13 height 13
click at [213, 65] on span at bounding box center [215, 64] width 29 height 18
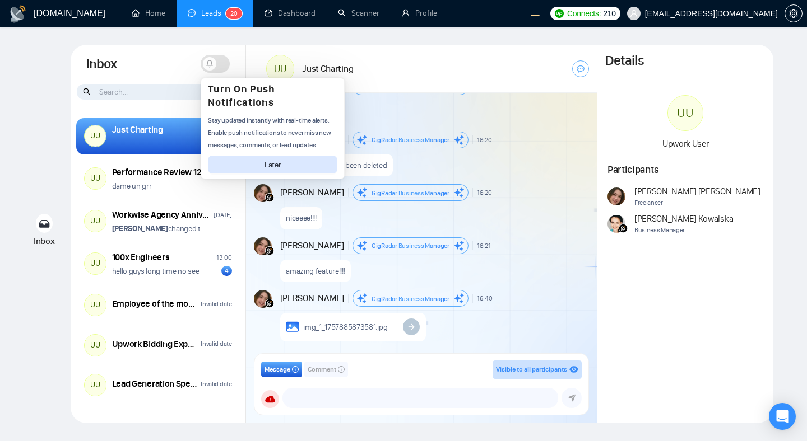
click at [478, 175] on div "This message has been deleted" at bounding box center [433, 162] width 307 height 29
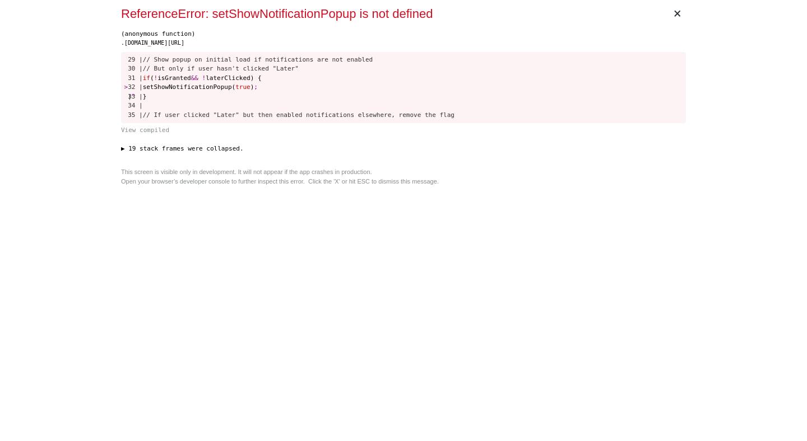
scroll to position [0, 0]
click at [451, 189] on div "× ReferenceError: setShowNotificationPopup is not defined (anonymous function) …" at bounding box center [404, 220] width 574 height 441
click at [455, 211] on div "× ReferenceError: setShowNotificationPopup is not defined (anonymous function) …" at bounding box center [404, 220] width 574 height 441
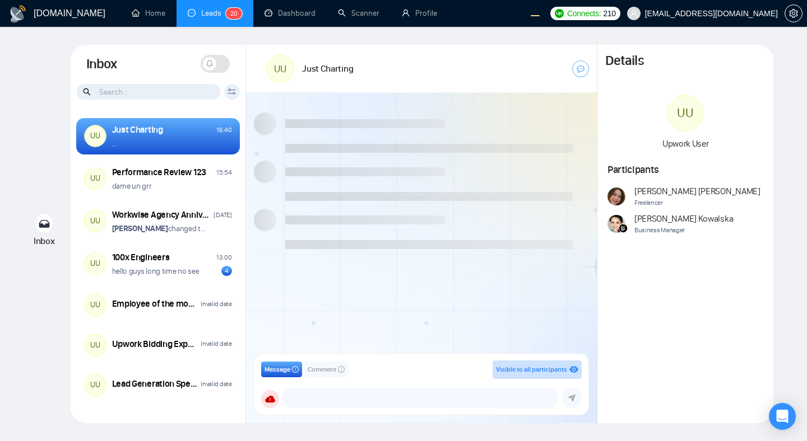
scroll to position [522, 0]
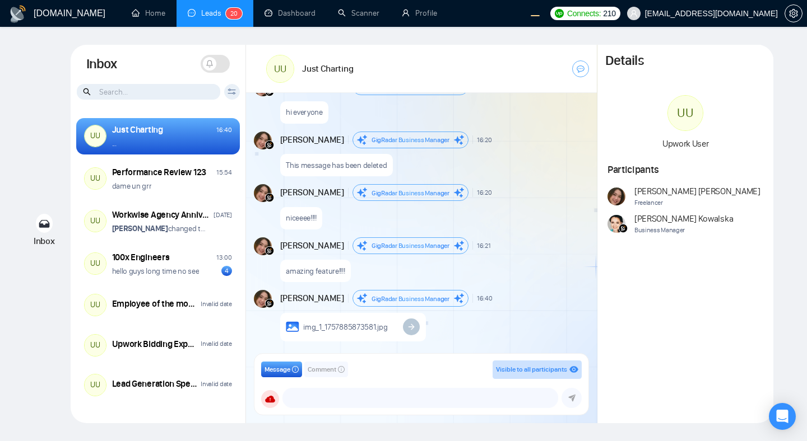
click at [222, 65] on span at bounding box center [215, 64] width 29 height 18
click at [211, 63] on span at bounding box center [215, 64] width 29 height 18
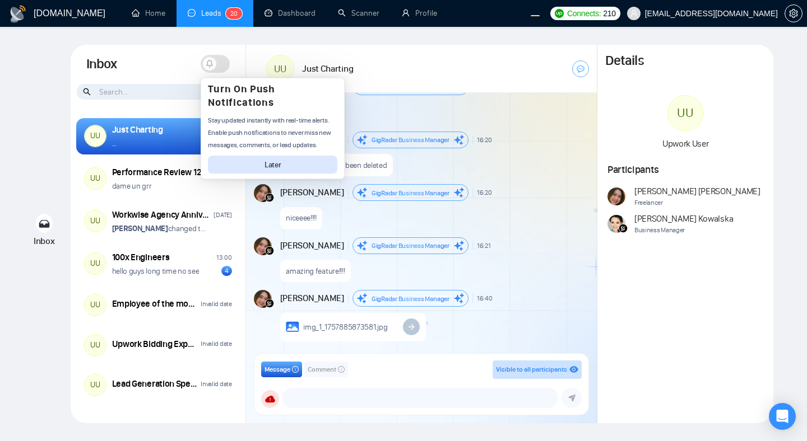
click at [253, 38] on div "GigRadar.io Home Leads 2 0 Dashboard Scanner Profile Connects: 210 workwiseupwo…" at bounding box center [403, 220] width 807 height 441
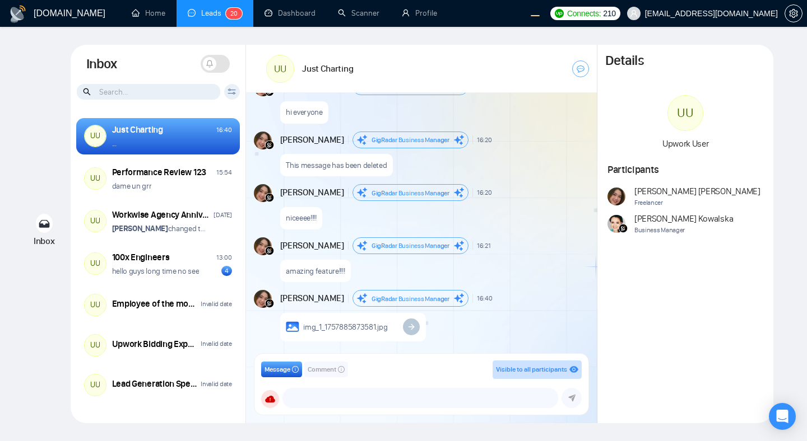
click at [211, 63] on icon at bounding box center [210, 64] width 8 height 8
click at [211, 63] on span at bounding box center [215, 64] width 29 height 18
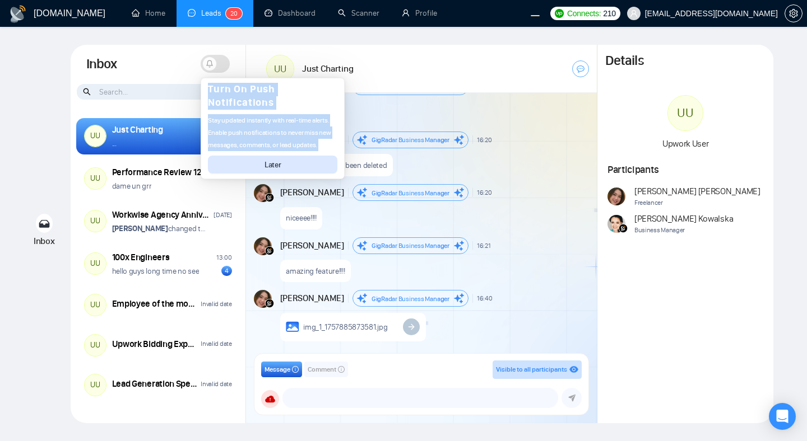
click at [477, 173] on div "This message has been deleted" at bounding box center [433, 162] width 307 height 29
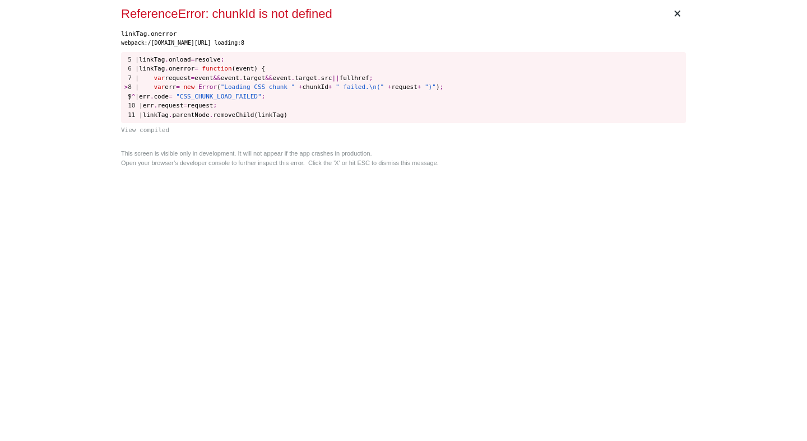
click at [540, 161] on div "This screen is visible only in development. It will not appear if the app crash…" at bounding box center [403, 158] width 565 height 18
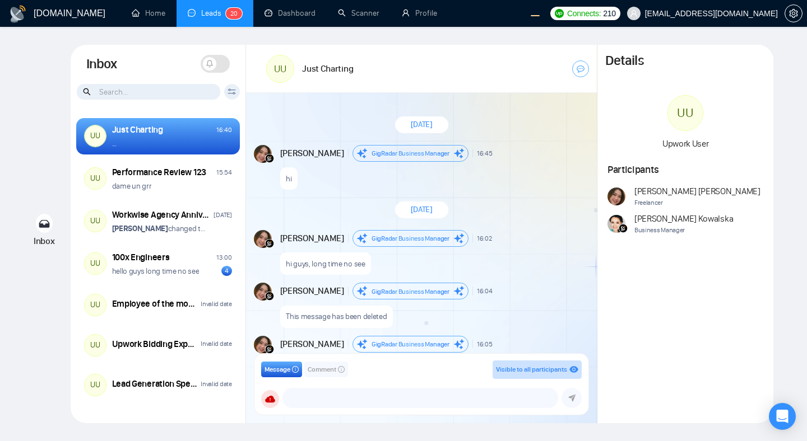
scroll to position [522, 0]
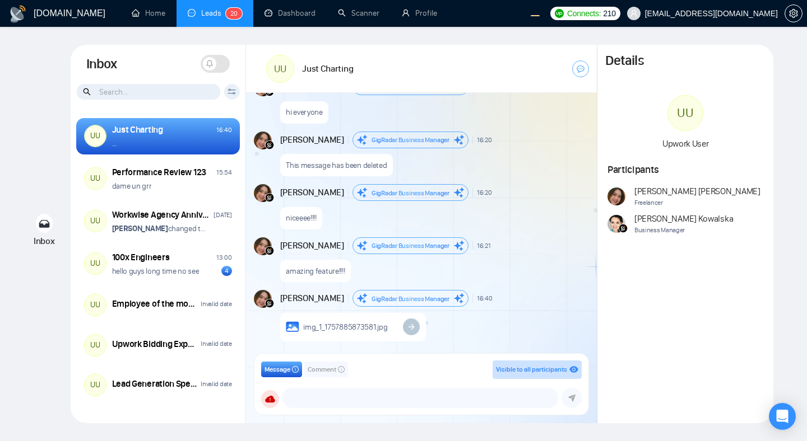
click at [521, 86] on div "UU Just Charting" at bounding box center [421, 69] width 351 height 48
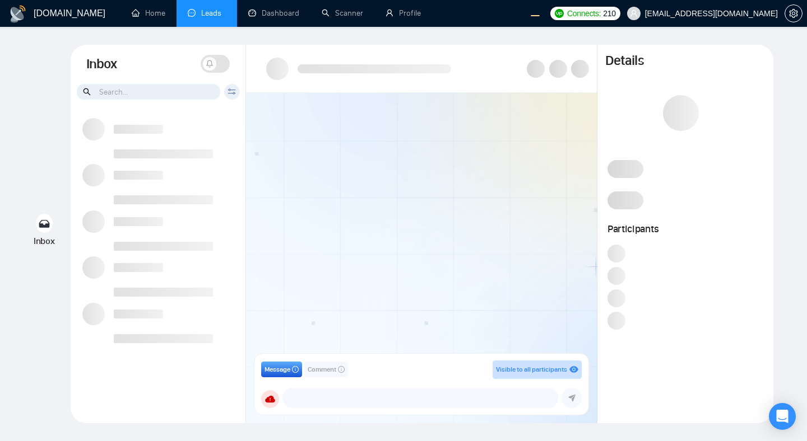
click at [37, 118] on div "Inbox Inbox Turn On Push Notifications Stay updated instantly with real-time al…" at bounding box center [403, 234] width 771 height 379
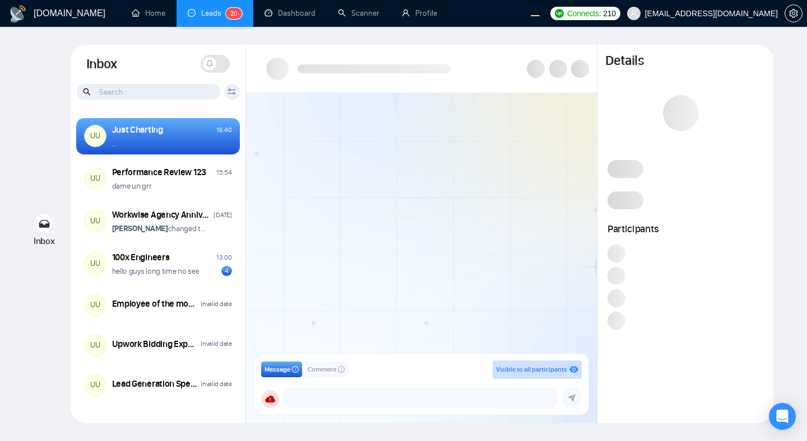
click at [217, 66] on span at bounding box center [215, 64] width 29 height 18
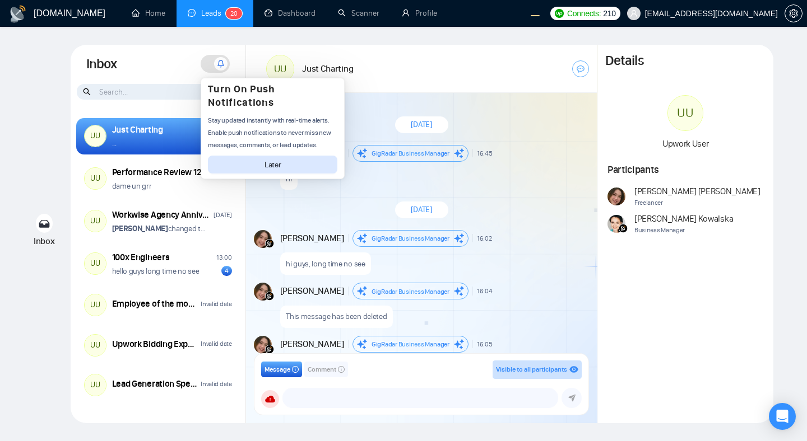
scroll to position [522, 0]
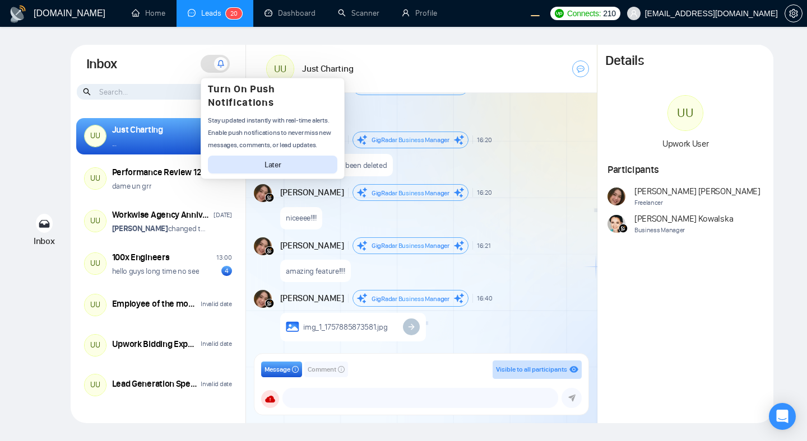
click at [209, 66] on span at bounding box center [215, 64] width 29 height 18
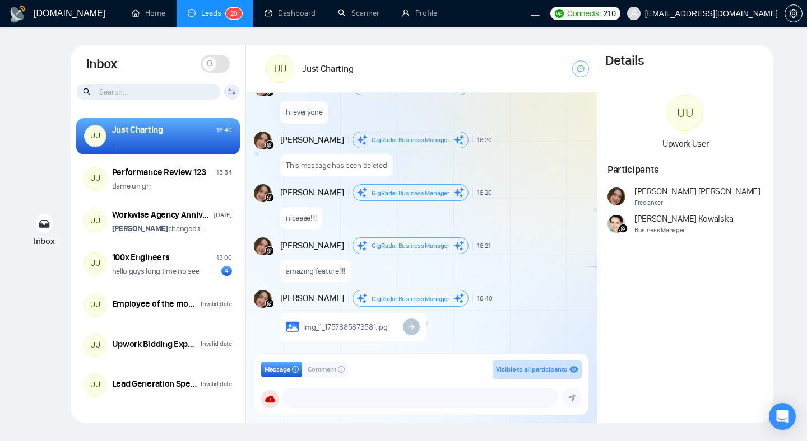
click at [217, 59] on span at bounding box center [215, 64] width 29 height 18
click at [267, 64] on div "UU" at bounding box center [280, 68] width 27 height 27
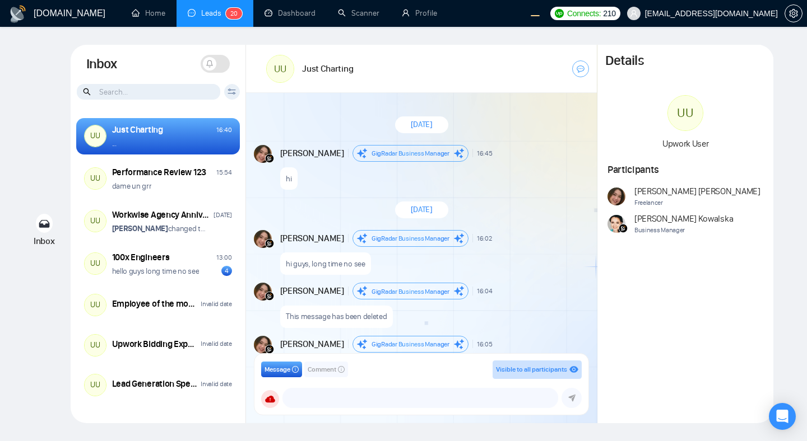
scroll to position [522, 0]
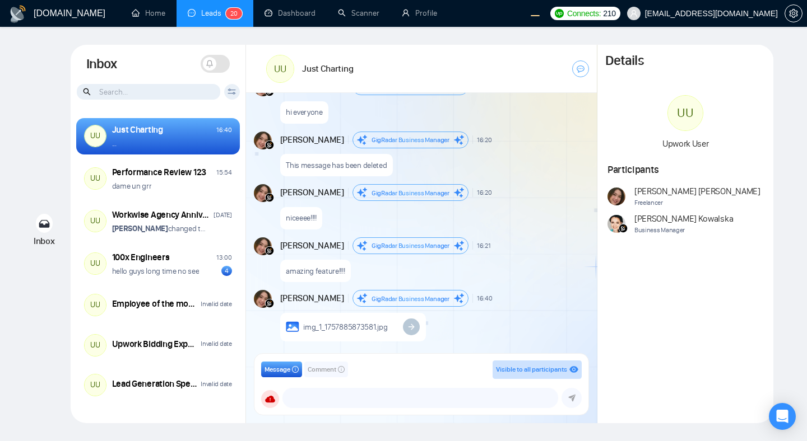
click at [235, 61] on div "Inbox Turn On Push Notifications Stay updated instantly with real-time alerts. …" at bounding box center [158, 64] width 175 height 39
click at [215, 62] on span at bounding box center [209, 63] width 13 height 13
click at [217, 67] on icon at bounding box center [221, 64] width 8 height 8
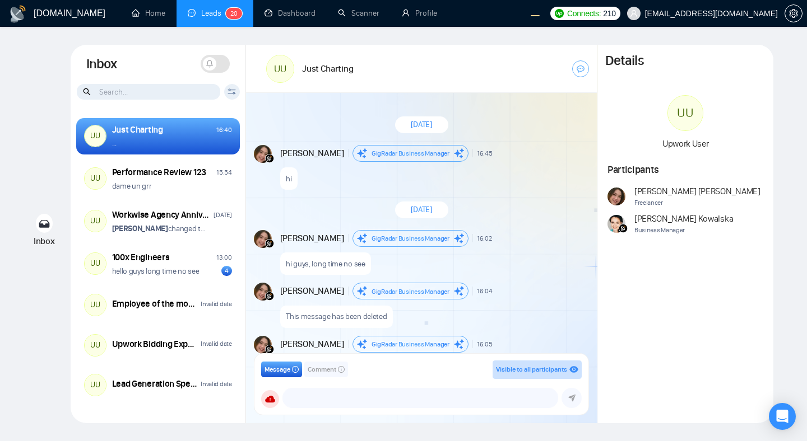
scroll to position [522, 0]
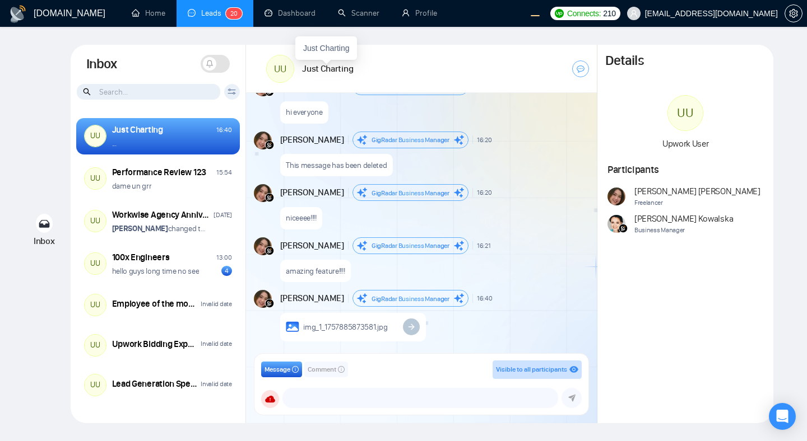
click at [328, 64] on h1 "Just Charting" at bounding box center [327, 69] width 51 height 12
click at [213, 68] on span at bounding box center [209, 63] width 13 height 13
click at [217, 63] on icon at bounding box center [221, 64] width 8 height 8
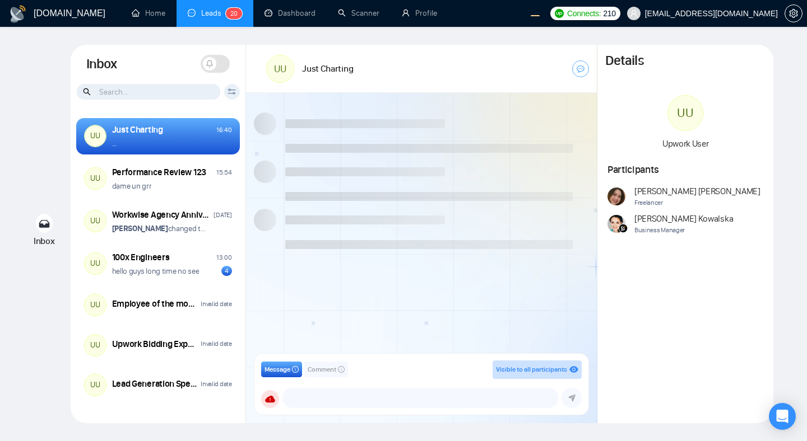
scroll to position [522, 0]
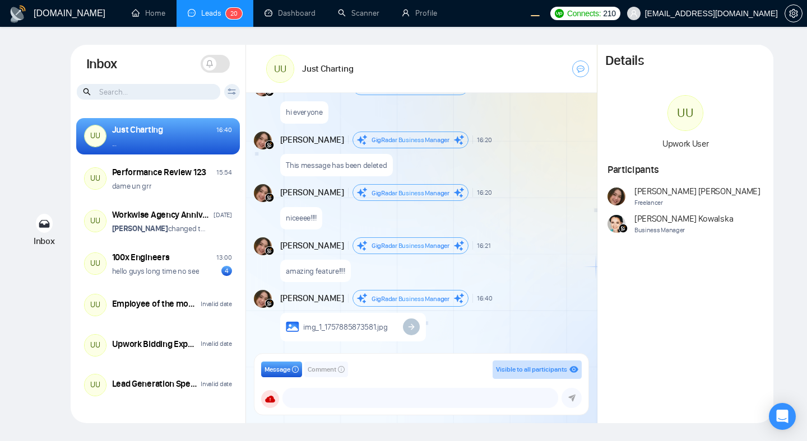
click at [220, 59] on span at bounding box center [215, 64] width 29 height 18
click at [211, 66] on span at bounding box center [215, 64] width 29 height 18
click at [222, 67] on span at bounding box center [215, 64] width 29 height 18
click at [222, 67] on icon at bounding box center [221, 64] width 8 height 8
click at [222, 67] on span at bounding box center [215, 64] width 29 height 18
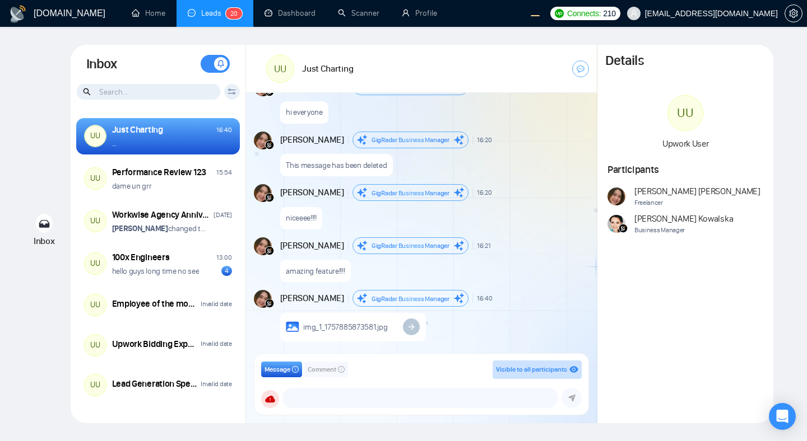
click at [222, 67] on icon at bounding box center [221, 64] width 8 height 8
click at [222, 67] on span at bounding box center [215, 64] width 29 height 18
click at [213, 67] on icon at bounding box center [210, 64] width 8 height 8
click at [222, 67] on span at bounding box center [215, 64] width 29 height 18
click at [222, 67] on icon at bounding box center [221, 64] width 8 height 8
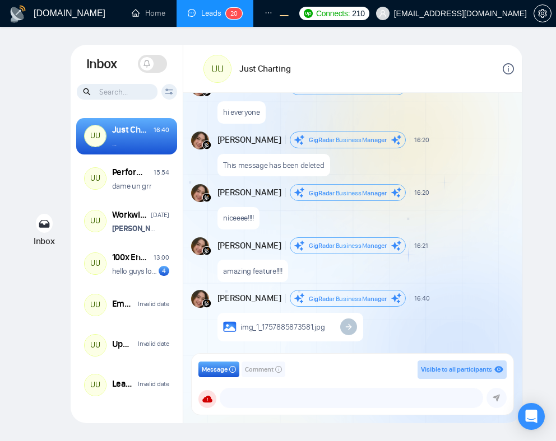
click at [152, 61] on span at bounding box center [146, 63] width 13 height 13
click at [152, 61] on span at bounding box center [157, 63] width 13 height 13
click at [152, 61] on span at bounding box center [146, 63] width 13 height 13
click at [152, 61] on span at bounding box center [157, 63] width 13 height 13
click at [152, 61] on span at bounding box center [146, 63] width 13 height 13
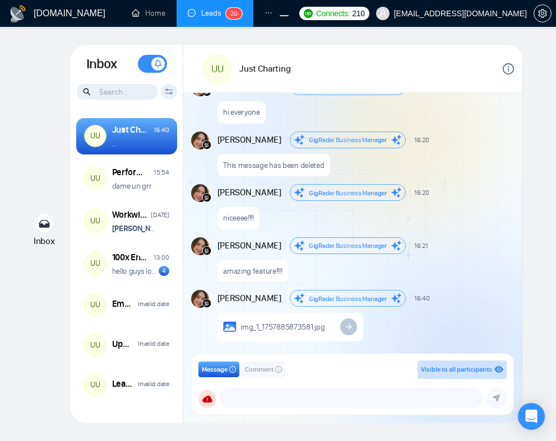
click at [152, 61] on span at bounding box center [157, 63] width 13 height 13
click at [152, 61] on span at bounding box center [146, 63] width 13 height 13
click at [152, 61] on span at bounding box center [157, 63] width 13 height 13
click at [152, 61] on span at bounding box center [146, 63] width 13 height 13
click at [152, 61] on span at bounding box center [157, 63] width 13 height 13
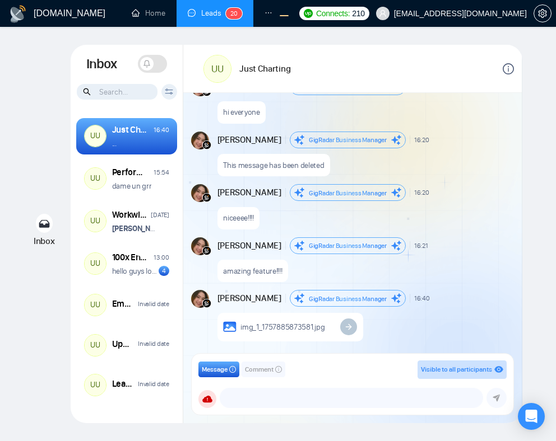
click at [152, 61] on span at bounding box center [146, 63] width 13 height 13
click at [152, 61] on span at bounding box center [157, 63] width 13 height 13
click at [152, 61] on span at bounding box center [146, 63] width 13 height 13
click at [152, 61] on span at bounding box center [157, 63] width 13 height 13
click at [151, 62] on span at bounding box center [146, 63] width 13 height 13
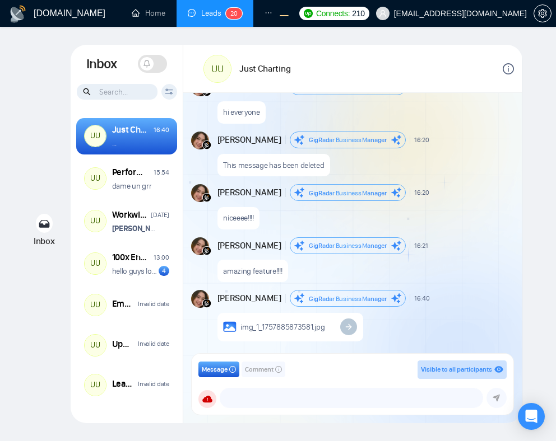
click at [151, 62] on span at bounding box center [146, 63] width 13 height 13
click at [155, 62] on icon at bounding box center [158, 64] width 8 height 8
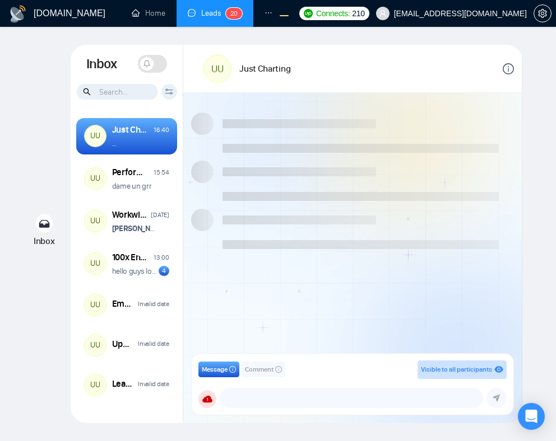
scroll to position [522, 0]
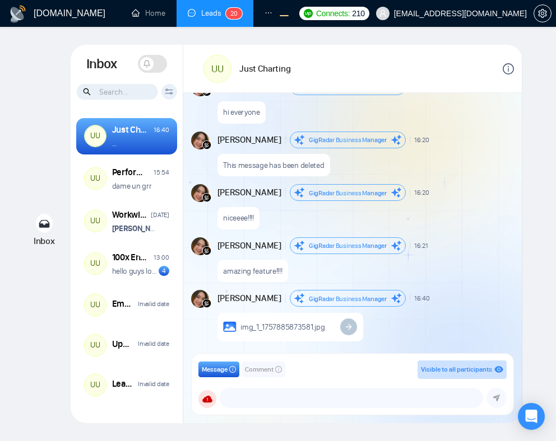
click at [152, 61] on span at bounding box center [146, 63] width 13 height 13
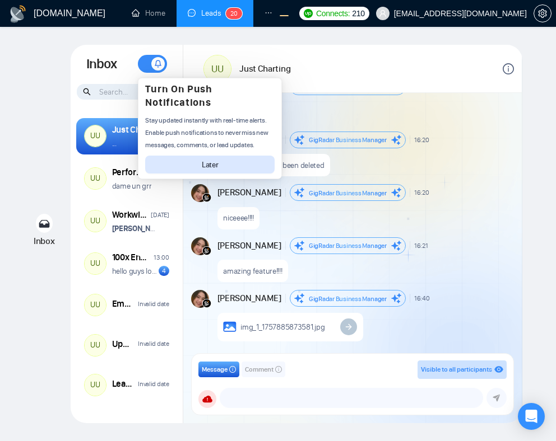
click at [229, 164] on button "Later" at bounding box center [209, 165] width 129 height 18
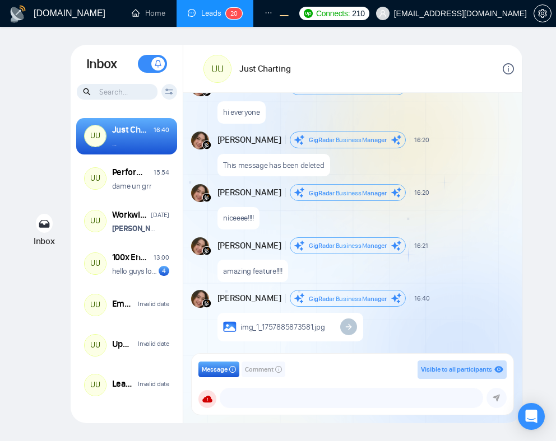
click at [152, 63] on span at bounding box center [157, 63] width 13 height 13
click at [152, 63] on span at bounding box center [146, 63] width 13 height 13
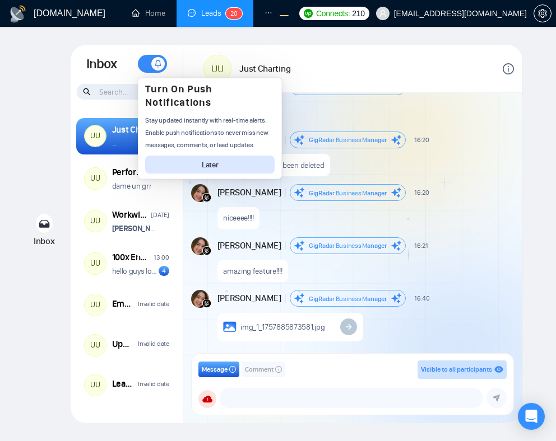
click at [253, 47] on div "UU Just Charting" at bounding box center [352, 69] width 338 height 48
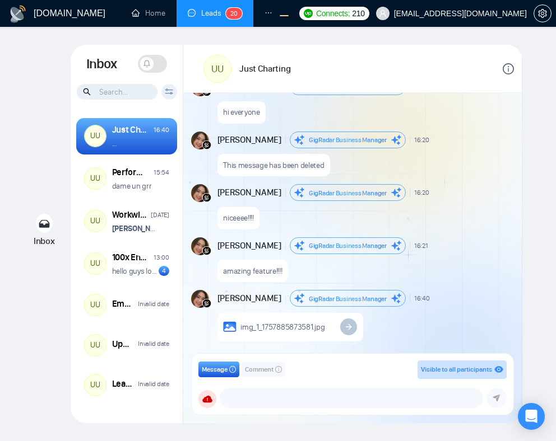
click at [155, 58] on span at bounding box center [152, 64] width 29 height 18
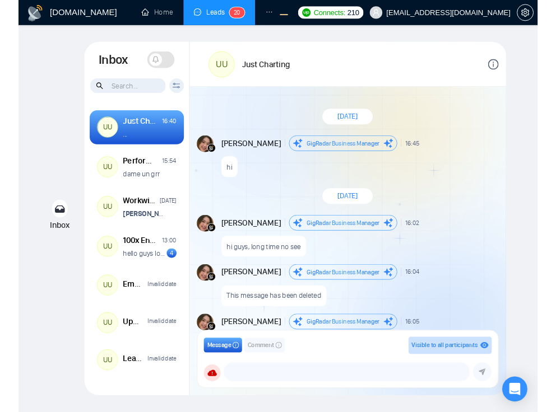
scroll to position [522, 0]
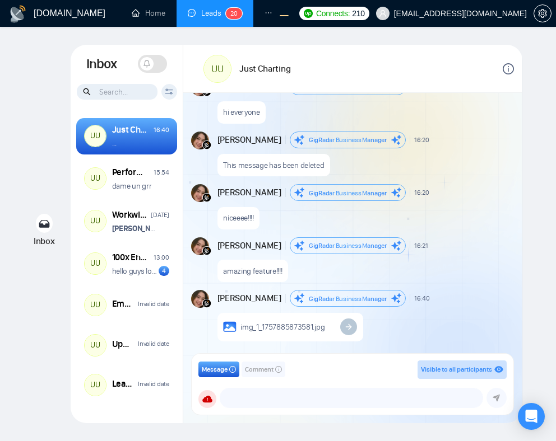
click at [150, 64] on icon at bounding box center [147, 64] width 8 height 8
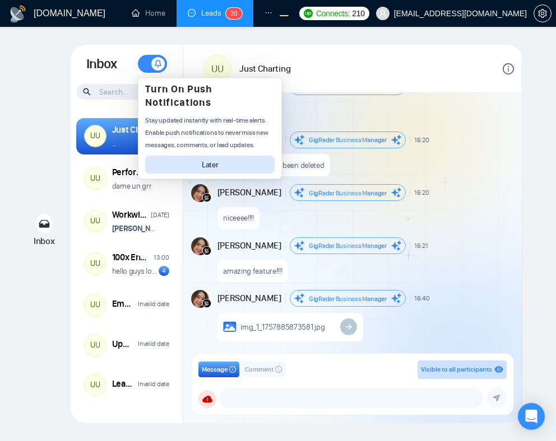
click at [198, 171] on button "Later" at bounding box center [209, 165] width 129 height 18
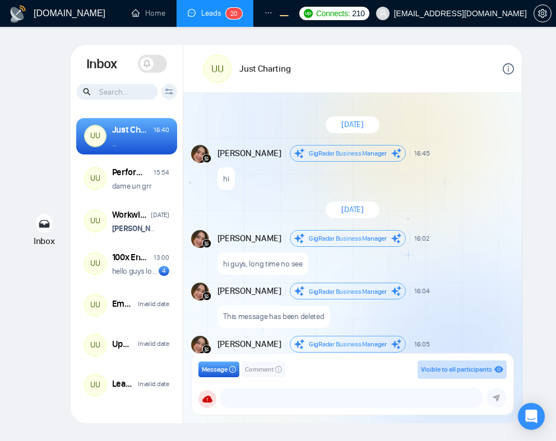
scroll to position [522, 0]
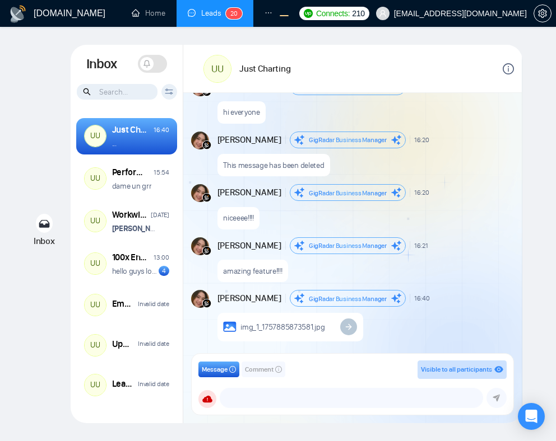
click at [26, 87] on div "Inbox Inbox Turn On Push Notifications Stay updated instantly with real-time al…" at bounding box center [278, 234] width 520 height 379
click at [158, 67] on span at bounding box center [152, 64] width 29 height 18
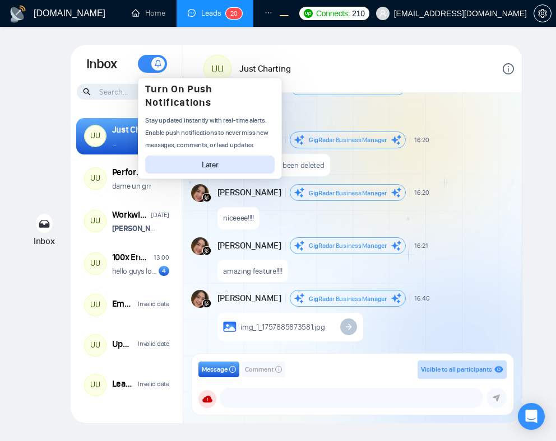
click at [185, 160] on button "Later" at bounding box center [209, 165] width 129 height 18
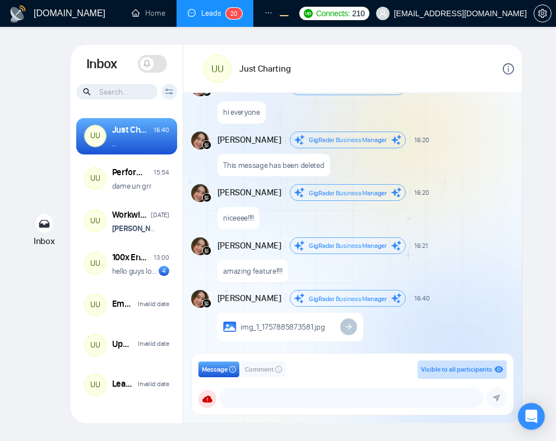
click at [155, 60] on span at bounding box center [152, 64] width 29 height 18
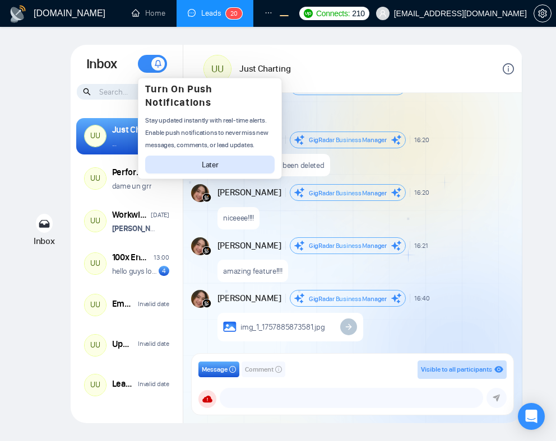
click at [398, 151] on div "This message has been deleted" at bounding box center [364, 162] width 295 height 29
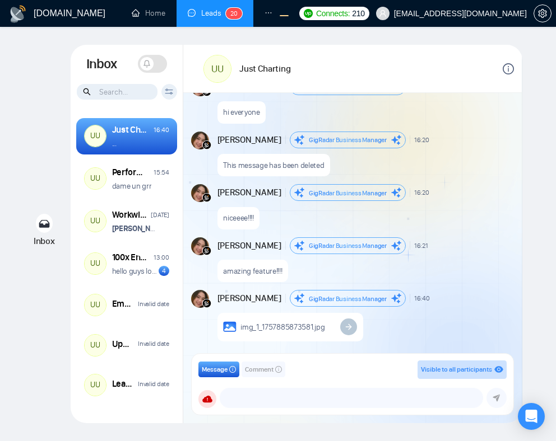
click at [150, 63] on icon at bounding box center [147, 64] width 8 height 8
click at [394, 188] on icon at bounding box center [396, 193] width 10 height 10
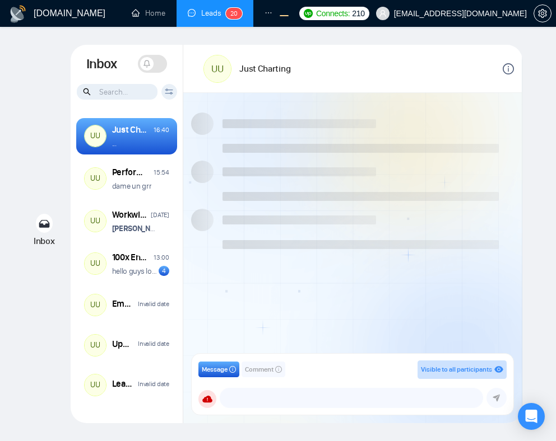
scroll to position [522, 0]
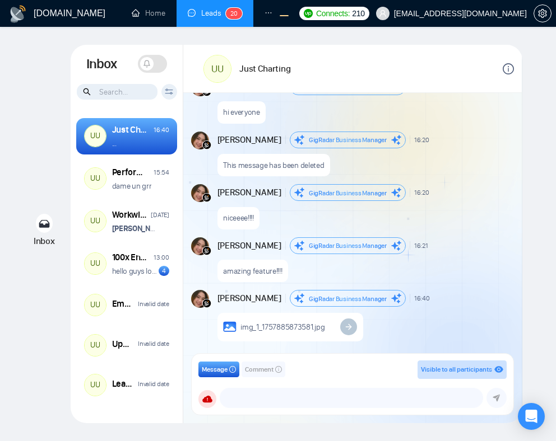
click at [155, 65] on span at bounding box center [152, 64] width 29 height 18
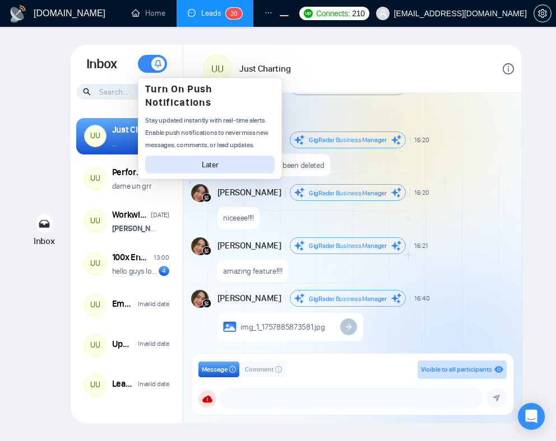
click at [329, 96] on div "hi everyone" at bounding box center [364, 109] width 295 height 29
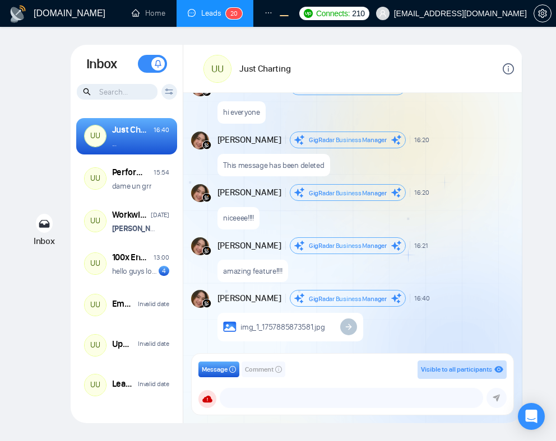
click at [158, 68] on span at bounding box center [157, 63] width 13 height 13
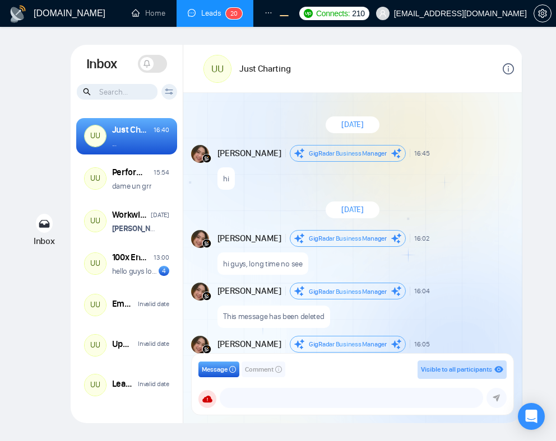
scroll to position [522, 0]
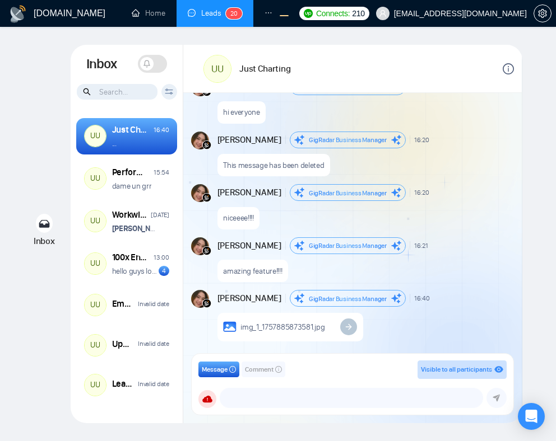
click at [153, 62] on span at bounding box center [152, 64] width 29 height 18
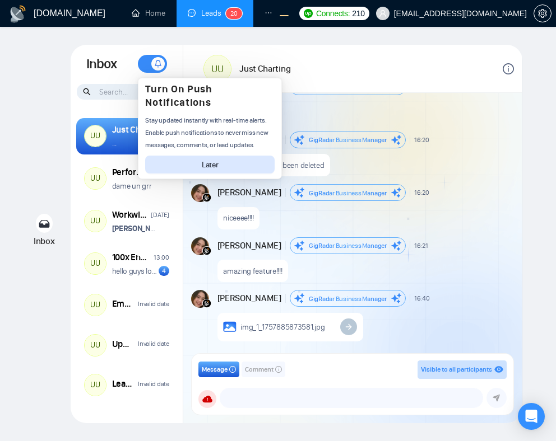
click at [147, 62] on span at bounding box center [152, 64] width 29 height 18
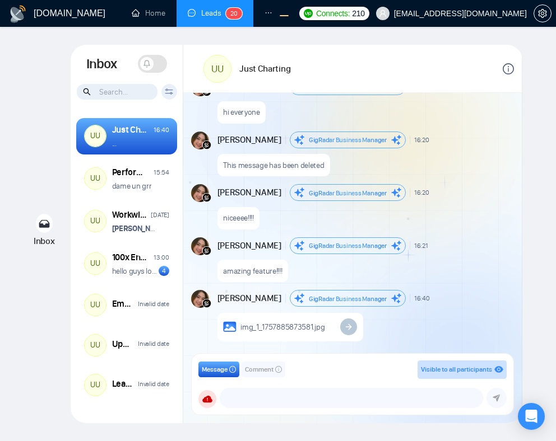
click at [156, 68] on span at bounding box center [152, 64] width 29 height 18
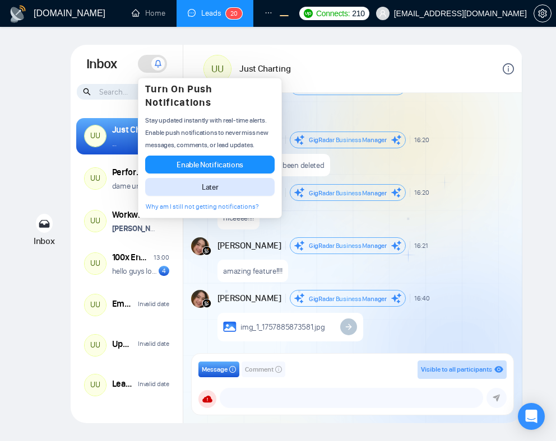
click at [332, 84] on div "UU Just Charting" at bounding box center [289, 69] width 173 height 32
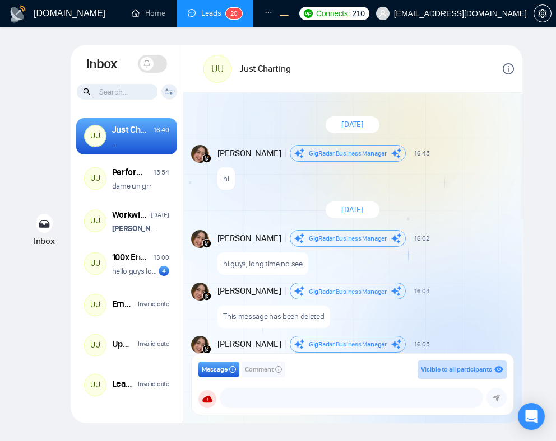
scroll to position [522, 0]
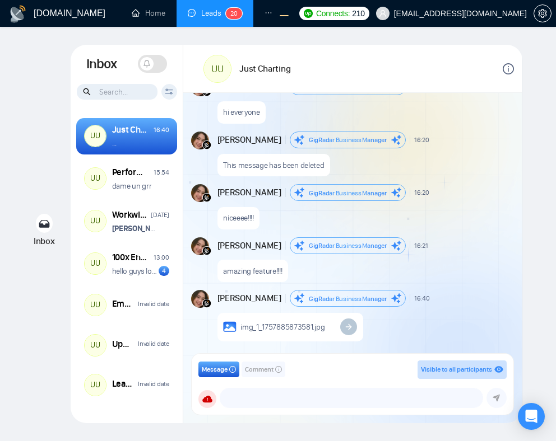
click at [151, 64] on span at bounding box center [146, 63] width 13 height 13
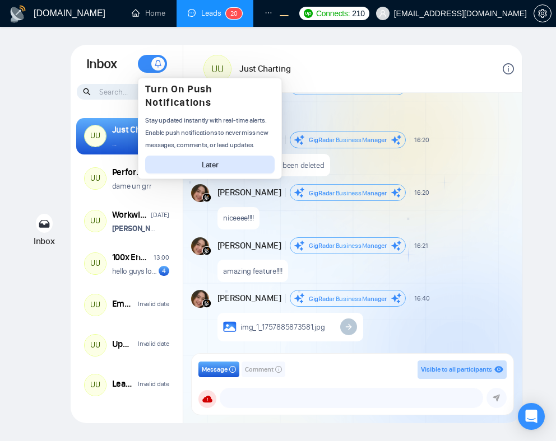
click at [355, 60] on div "UU Just Charting" at bounding box center [289, 69] width 173 height 32
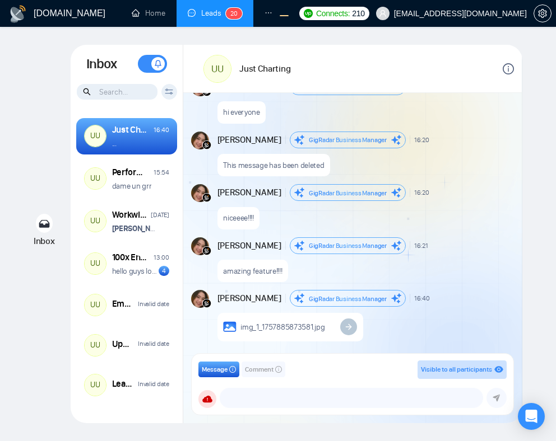
click at [151, 64] on span at bounding box center [152, 64] width 29 height 18
click at [156, 67] on span at bounding box center [152, 64] width 29 height 18
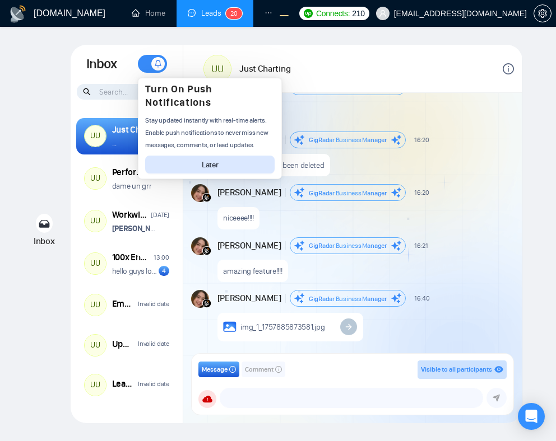
click at [302, 61] on div "UU Just Charting" at bounding box center [289, 69] width 173 height 32
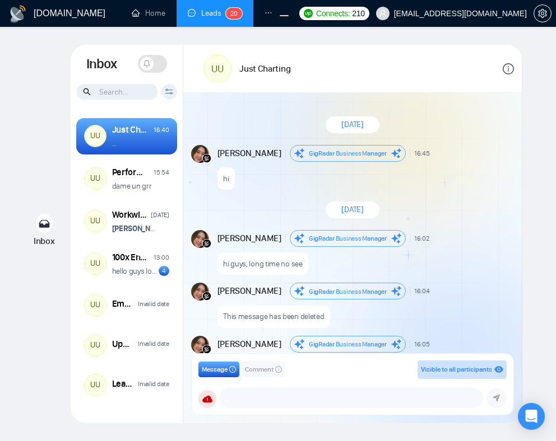
scroll to position [522, 0]
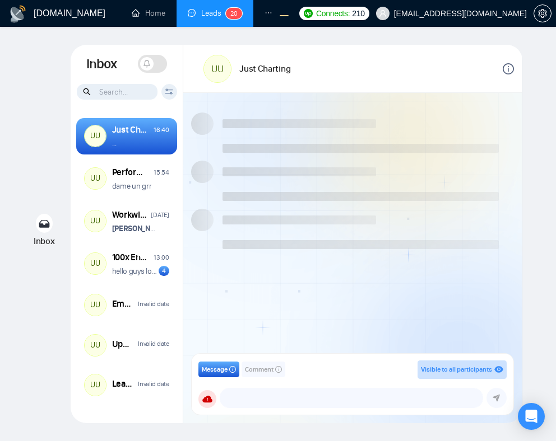
scroll to position [522, 0]
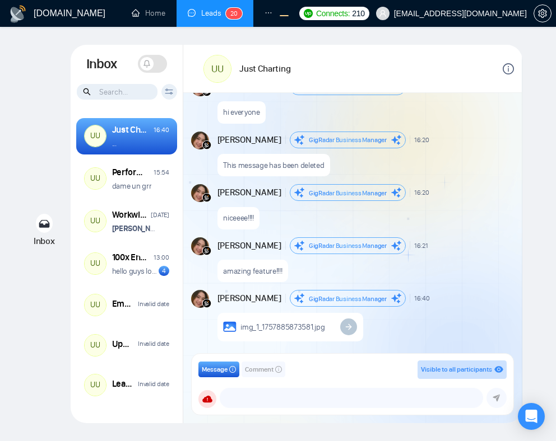
click at [155, 64] on span at bounding box center [152, 64] width 29 height 18
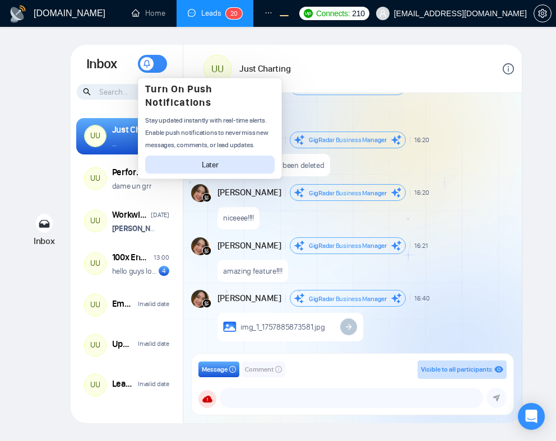
click at [302, 69] on div "UU Just Charting" at bounding box center [289, 69] width 173 height 32
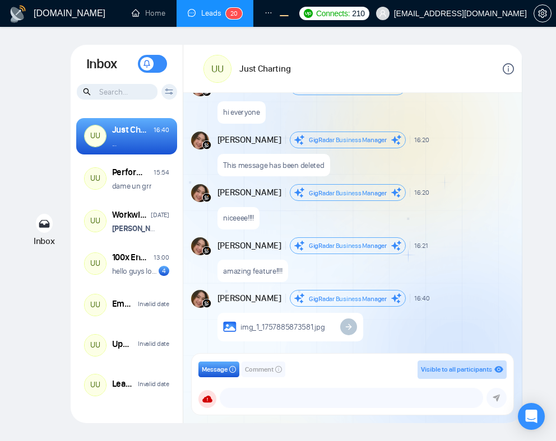
click at [317, 129] on div "[DATE] [PERSON_NAME] Business Manager 16:45 New Message hi [DATE] [PERSON_NAME]…" at bounding box center [352, 227] width 338 height 268
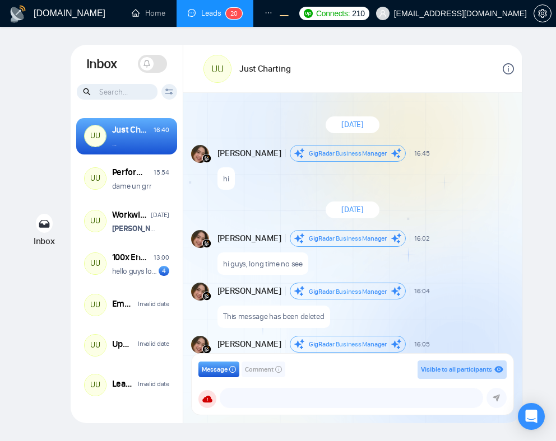
scroll to position [522, 0]
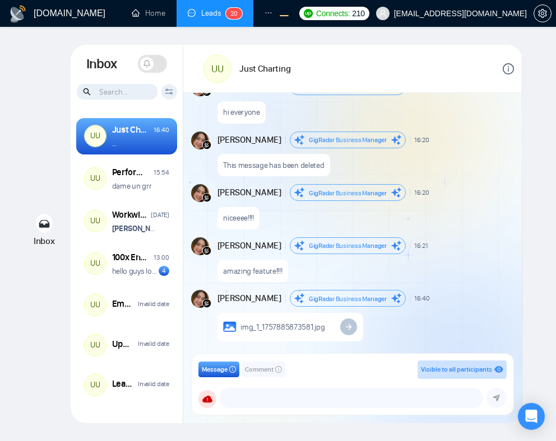
click at [156, 68] on span at bounding box center [152, 64] width 29 height 18
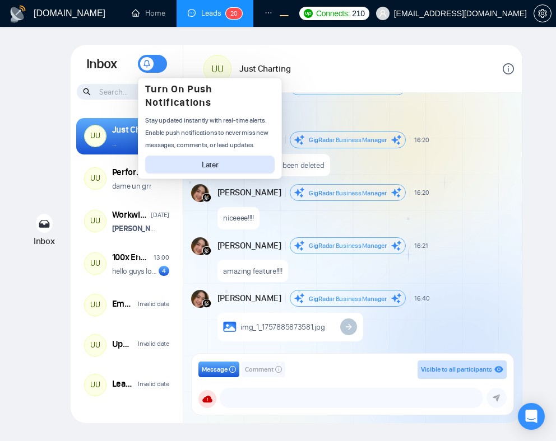
click at [330, 51] on div "UU Just Charting" at bounding box center [352, 69] width 338 height 48
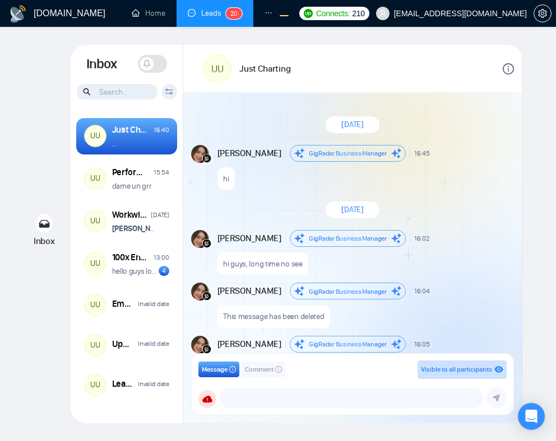
scroll to position [522, 0]
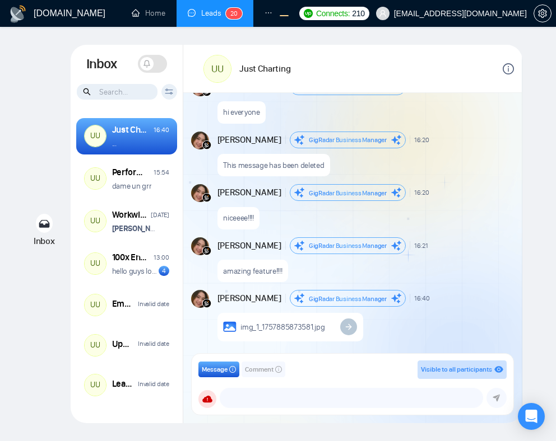
click at [157, 62] on span at bounding box center [152, 64] width 29 height 18
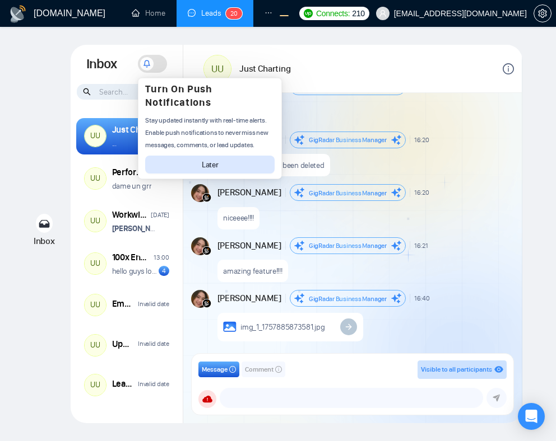
click at [323, 68] on div "UU Just Charting" at bounding box center [289, 69] width 173 height 32
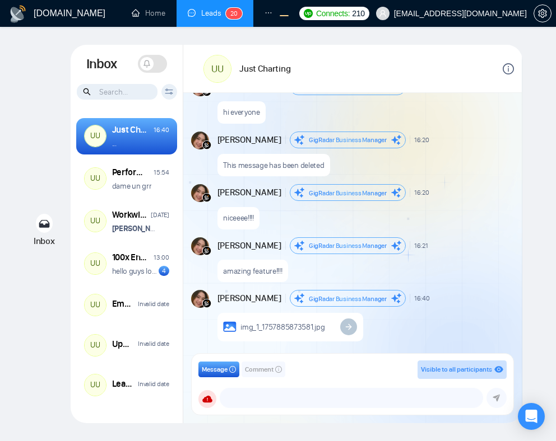
click at [147, 64] on icon at bounding box center [147, 64] width 8 height 8
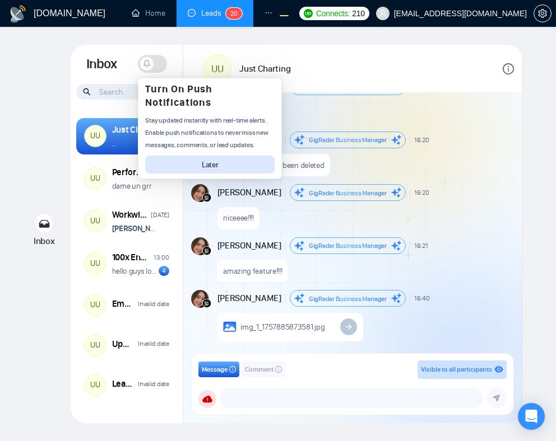
click at [350, 116] on div "[DATE] [PERSON_NAME] Business Manager 16:45 New Message hi [DATE] [PERSON_NAME]…" at bounding box center [352, 227] width 338 height 268
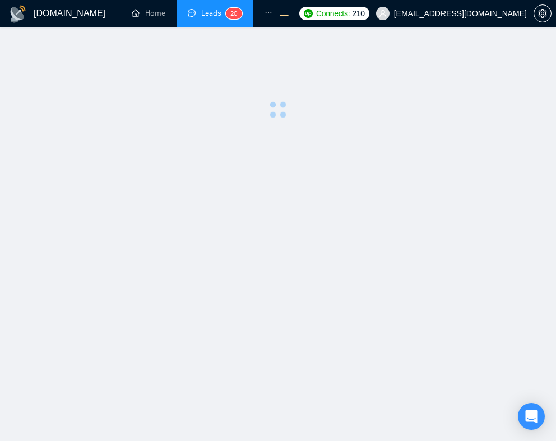
click at [347, 158] on main at bounding box center [278, 234] width 520 height 379
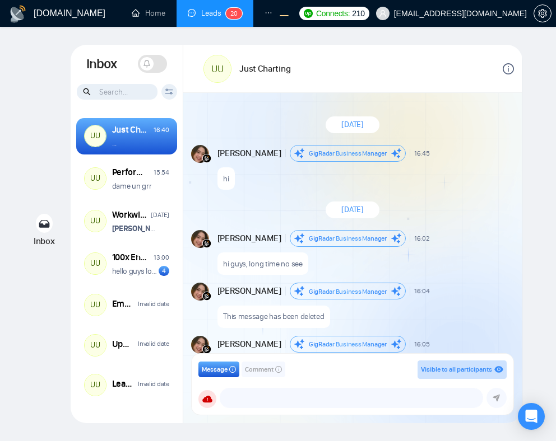
scroll to position [522, 0]
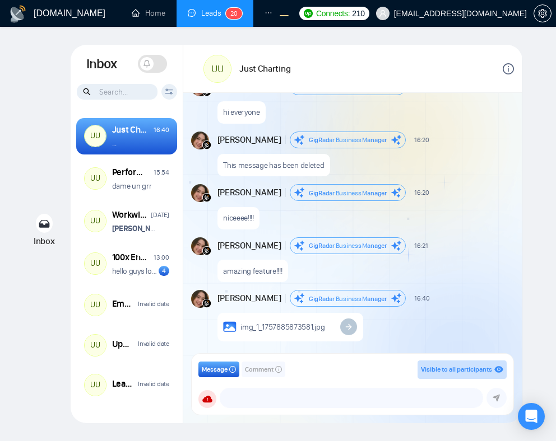
click at [151, 64] on span at bounding box center [146, 63] width 13 height 13
click at [424, 138] on span "16:20" at bounding box center [421, 140] width 15 height 9
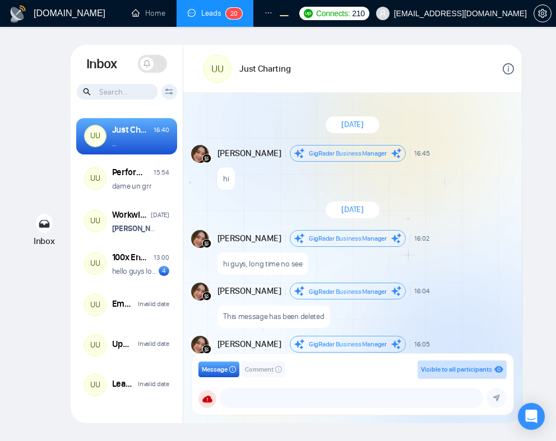
scroll to position [522, 0]
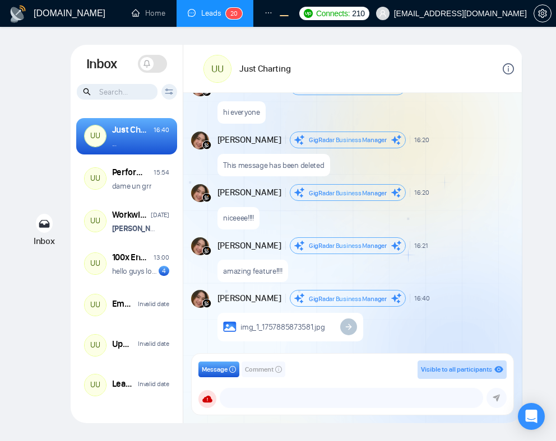
click at [146, 68] on span at bounding box center [146, 63] width 13 height 13
click at [153, 64] on span at bounding box center [157, 63] width 13 height 13
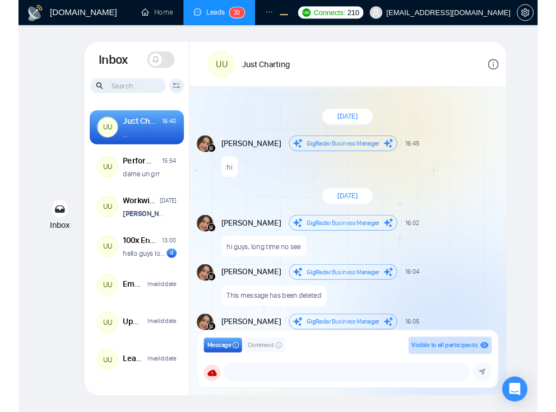
scroll to position [522, 0]
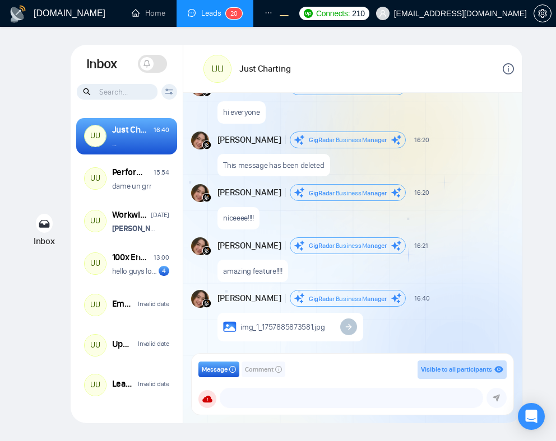
click at [31, 110] on div "Inbox Inbox Turn On Push Notifications Stay updated instantly with real-time al…" at bounding box center [278, 234] width 520 height 379
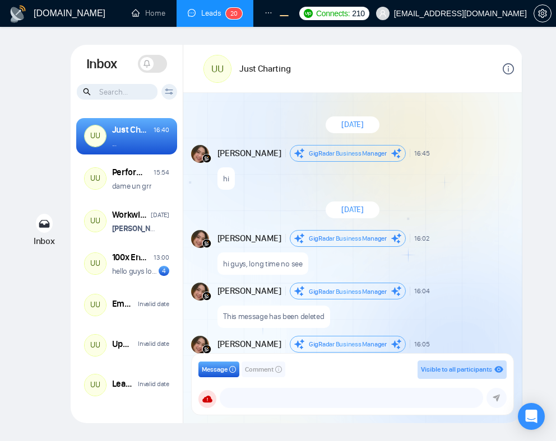
scroll to position [522, 0]
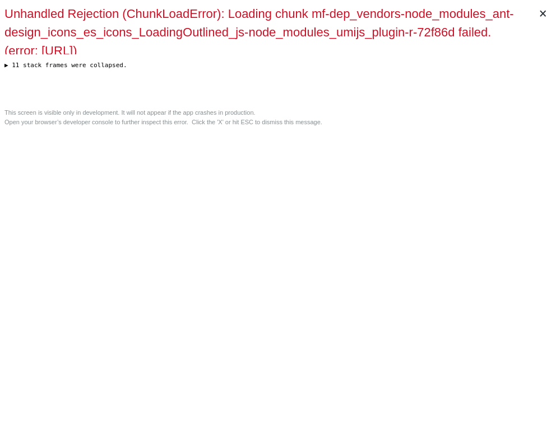
click at [392, 104] on div "Unhandled Rejection (ChunkLoadError): Loading chunk mf-dep_vendors-node_modules…" at bounding box center [277, 53] width 547 height 99
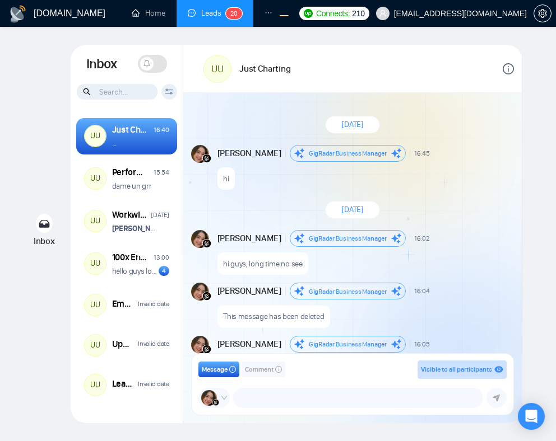
scroll to position [522, 0]
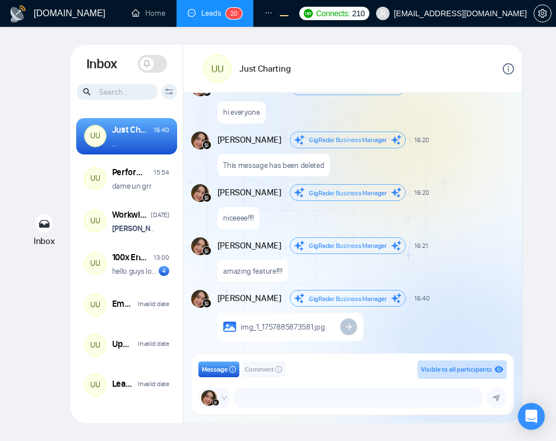
click at [449, 202] on div "niceeee!!!!" at bounding box center [364, 215] width 295 height 29
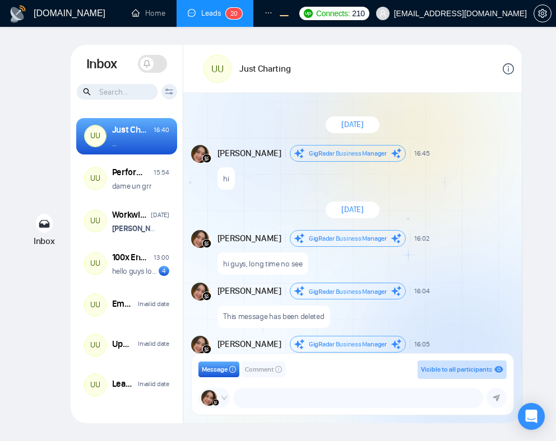
scroll to position [522, 0]
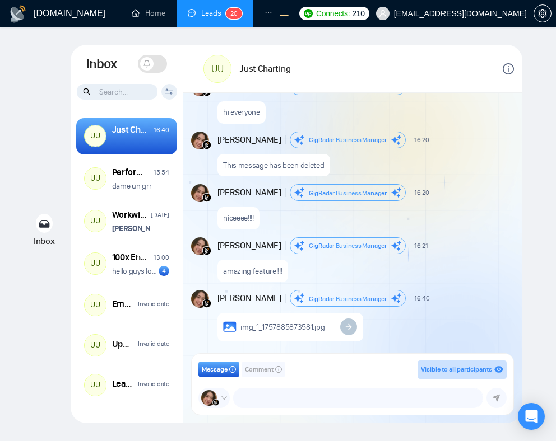
click at [158, 62] on span at bounding box center [152, 64] width 29 height 18
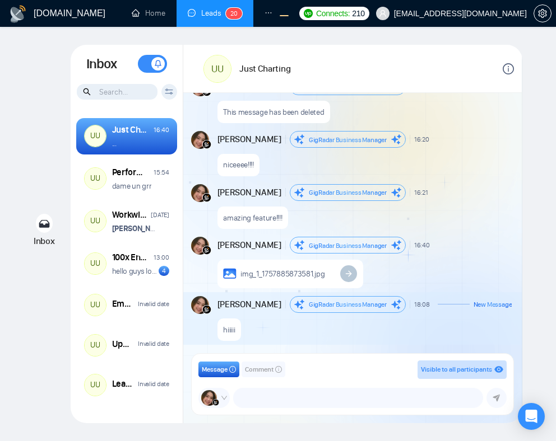
click at [145, 66] on span at bounding box center [152, 64] width 29 height 18
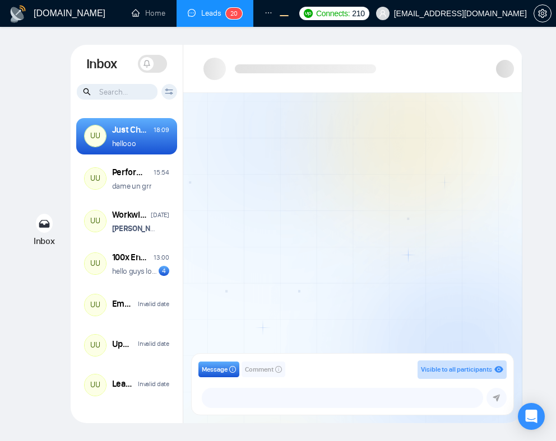
click at [32, 88] on div "Inbox Inbox Turn On Push Notifications Stay updated instantly with real-time al…" at bounding box center [278, 234] width 520 height 379
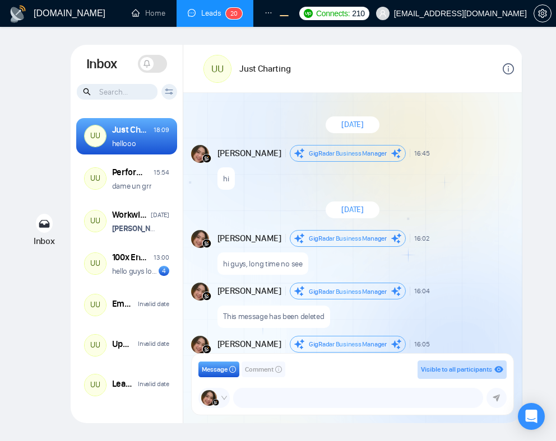
scroll to position [628, 0]
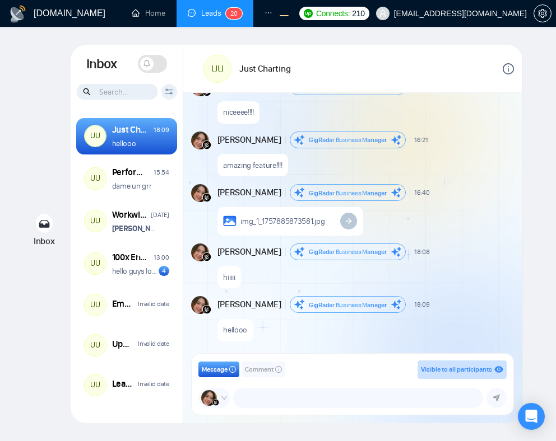
click at [321, 106] on div "August 26, 2025 Andrian Marsella GigRadar Business Manager 16:45 New Message hi…" at bounding box center [352, 227] width 338 height 268
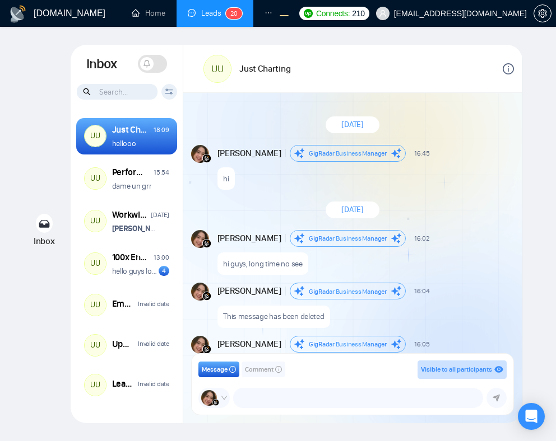
scroll to position [628, 0]
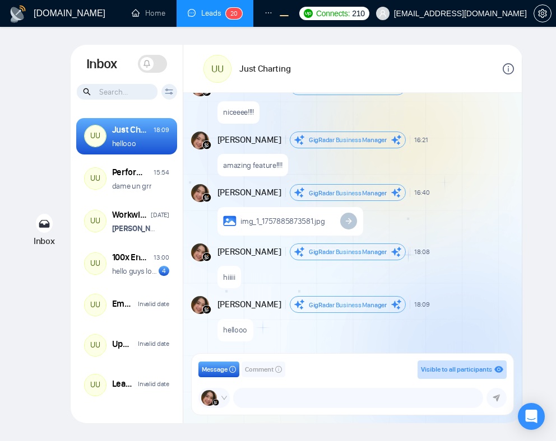
click at [155, 63] on span at bounding box center [152, 64] width 29 height 18
click at [151, 65] on span at bounding box center [152, 64] width 29 height 18
click at [461, 155] on div "amazing feature!!!!" at bounding box center [364, 162] width 295 height 29
click at [413, 132] on div "Andrian Marsella GigRadar Business Manager 16:21" at bounding box center [322, 140] width 211 height 17
click at [151, 66] on span at bounding box center [146, 63] width 13 height 13
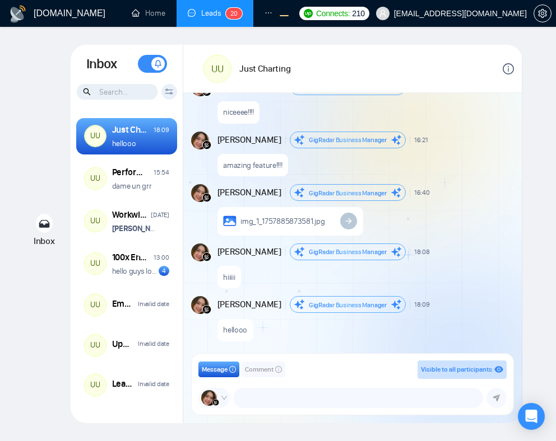
click at [350, 141] on div "Andrian Marsella GigRadar Business Manager 16:21 New Message amazing feature!!!!" at bounding box center [365, 154] width 296 height 45
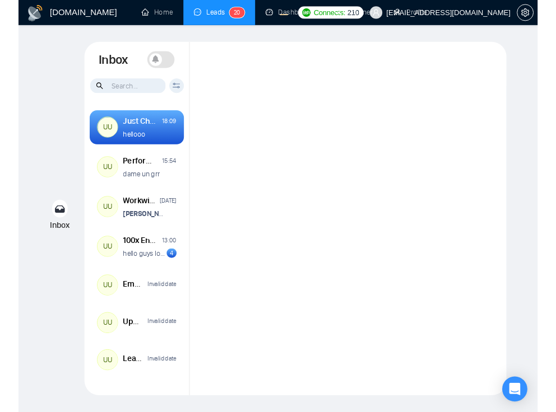
scroll to position [628, 0]
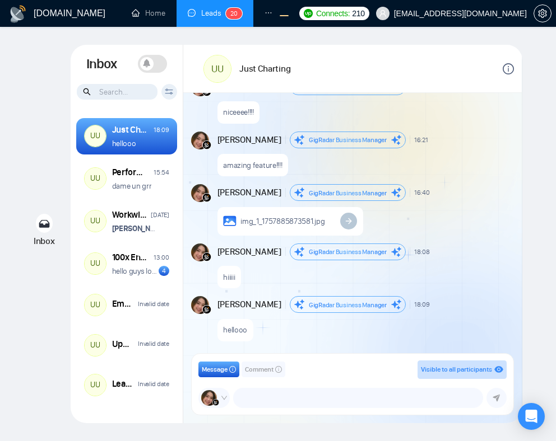
click at [145, 68] on span at bounding box center [146, 63] width 13 height 13
click at [151, 67] on span at bounding box center [152, 64] width 29 height 18
click at [27, 148] on div "Inbox Inbox Turn On Push Notifications Stay updated instantly with real-time al…" at bounding box center [278, 234] width 520 height 379
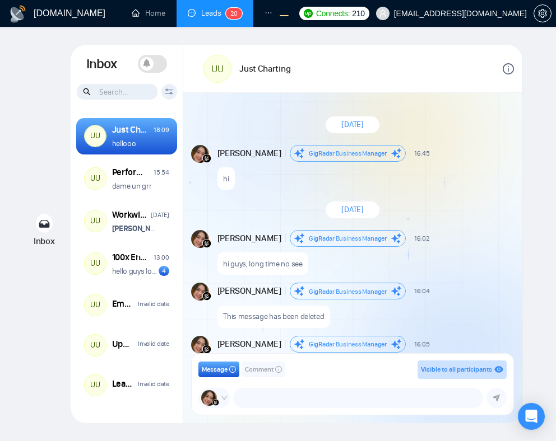
scroll to position [628, 0]
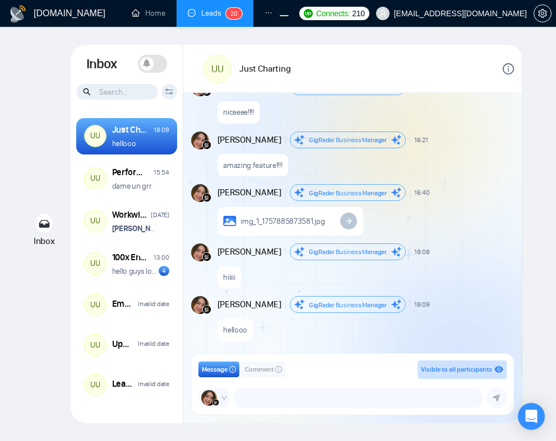
click at [451, 108] on div "niceeee!!!!" at bounding box center [364, 109] width 295 height 29
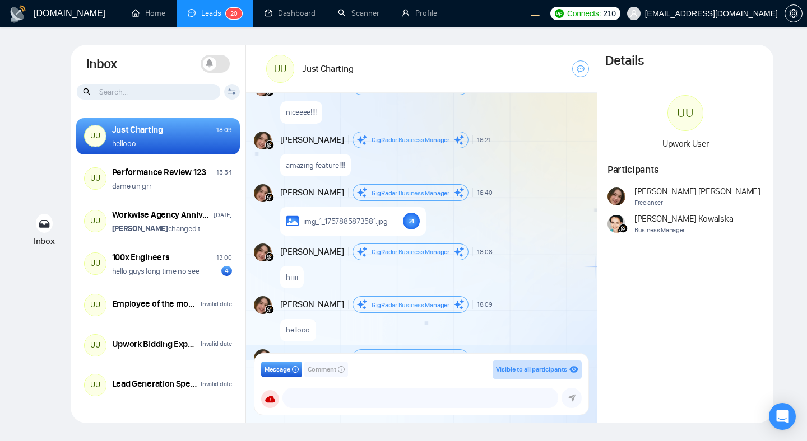
scroll to position [766, 0]
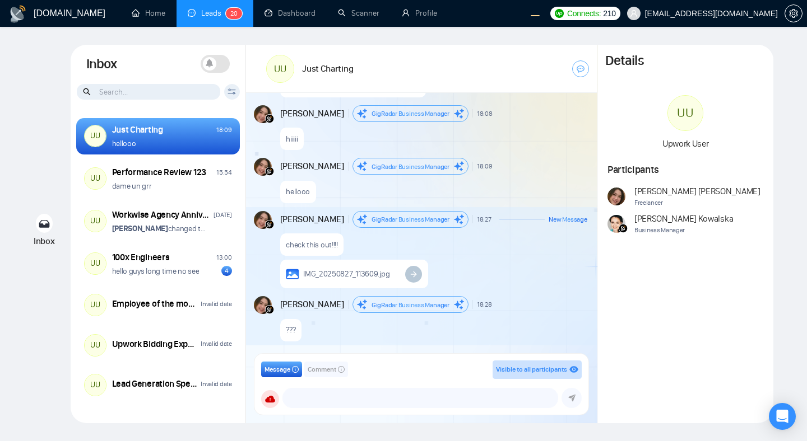
click at [44, 117] on div "Inbox Inbox Turn On Push Notifications Stay updated instantly with real-time al…" at bounding box center [403, 234] width 771 height 379
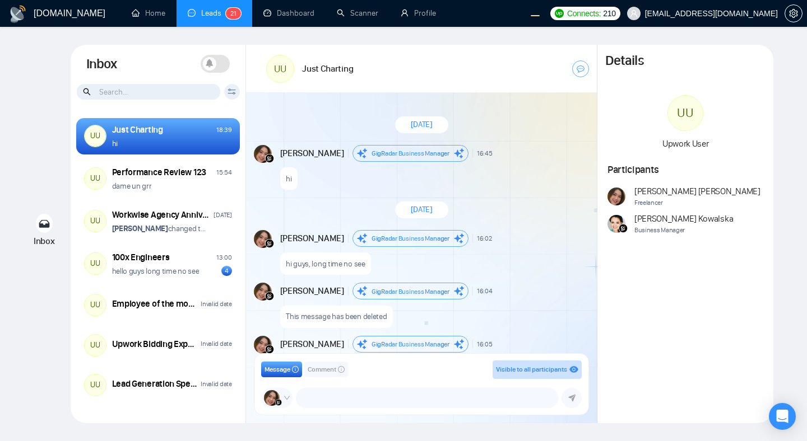
scroll to position [819, 0]
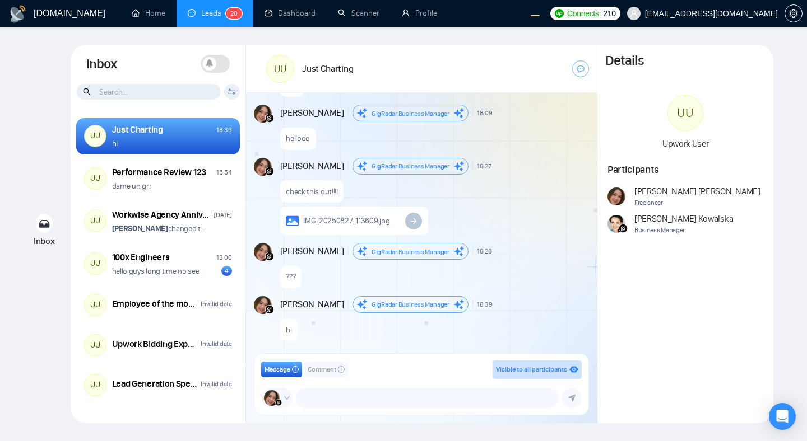
click at [211, 62] on icon at bounding box center [209, 63] width 7 height 8
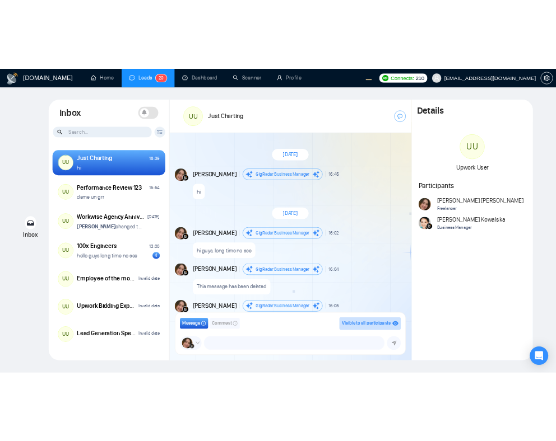
scroll to position [819, 0]
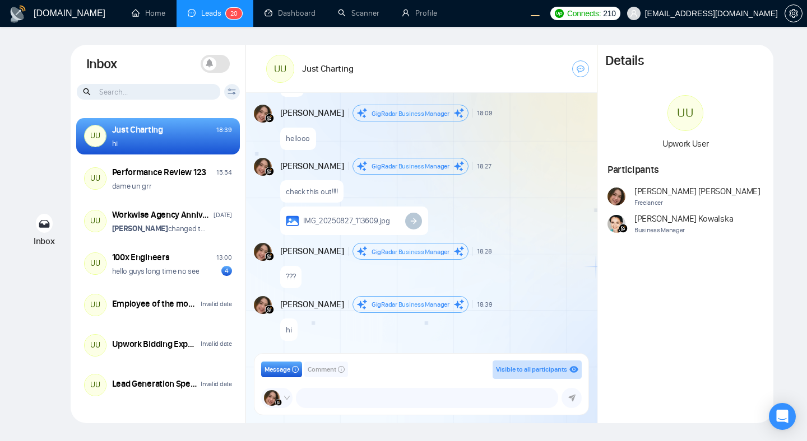
click at [4, 76] on div "[DOMAIN_NAME] Home Leads 2 0 Dashboard Scanner Profile Connects: 210 [EMAIL_ADD…" at bounding box center [403, 220] width 807 height 441
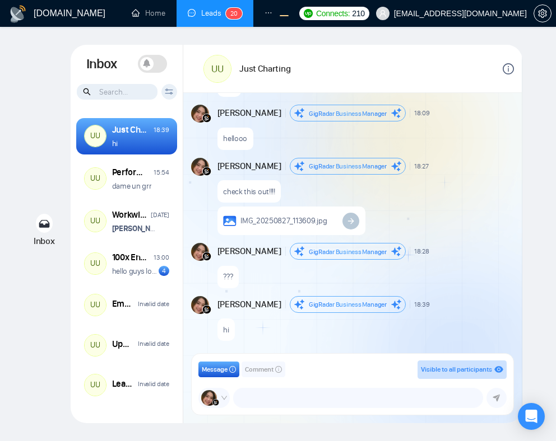
click at [155, 66] on span at bounding box center [152, 64] width 29 height 18
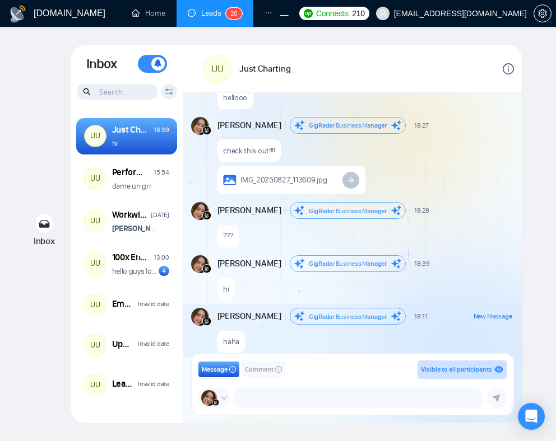
scroll to position [872, 0]
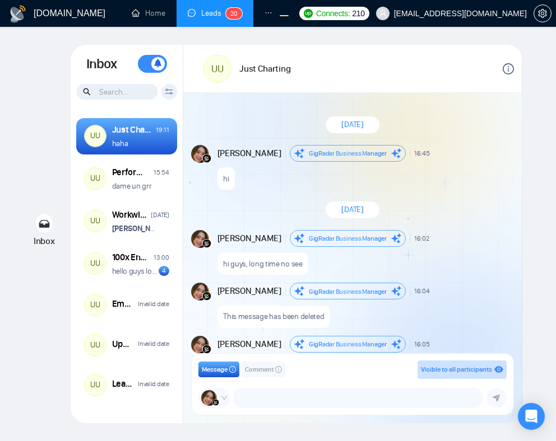
scroll to position [872, 0]
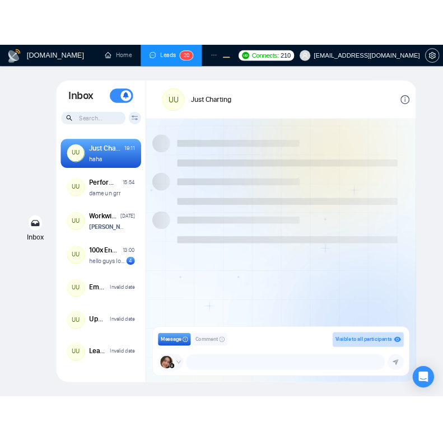
scroll to position [872, 0]
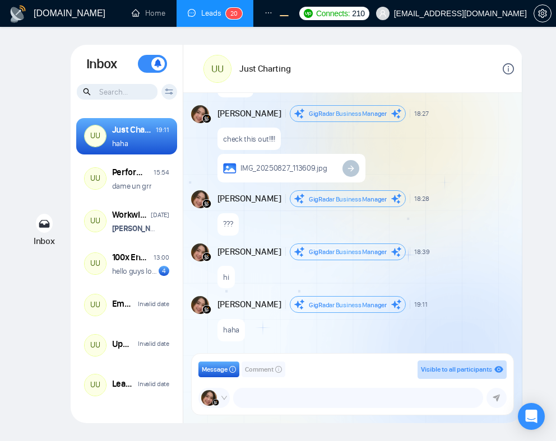
click at [146, 68] on span at bounding box center [152, 64] width 29 height 18
click at [27, 100] on div "Inbox Inbox Turn On Push Notifications Stay updated instantly with real-time al…" at bounding box center [278, 234] width 520 height 379
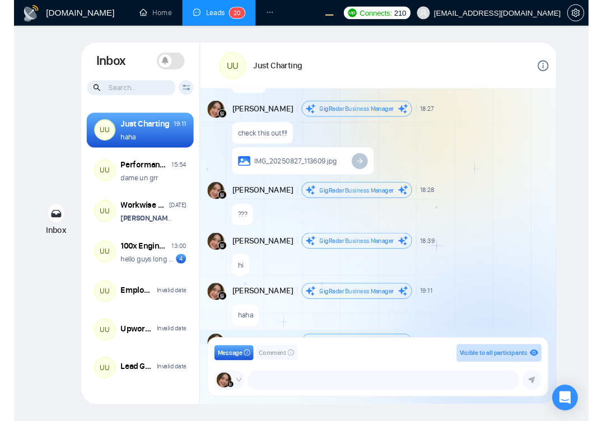
scroll to position [925, 0]
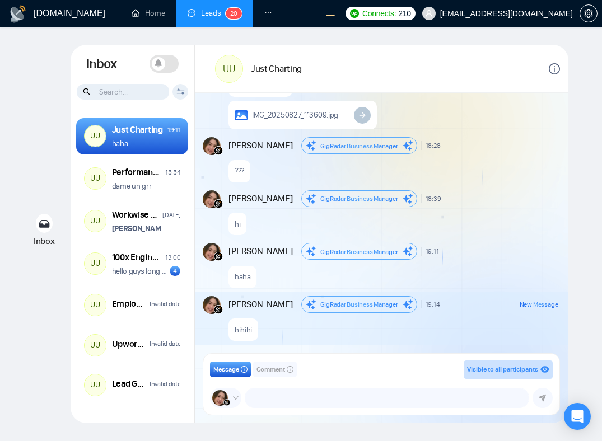
click at [364, 95] on div "check this out!!!! IMG_20250827_113609.jpg" at bounding box center [303, 101] width 148 height 55
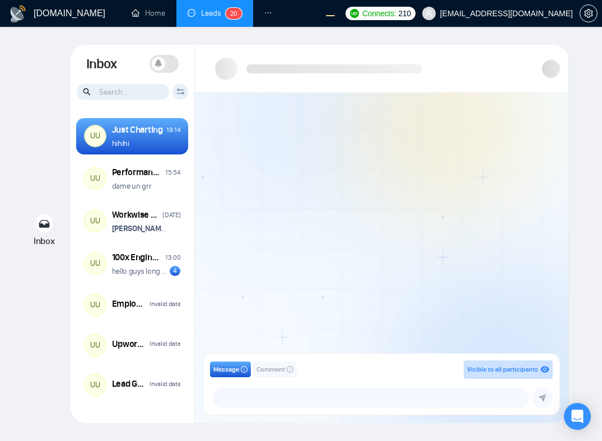
click at [366, 191] on div at bounding box center [381, 227] width 373 height 268
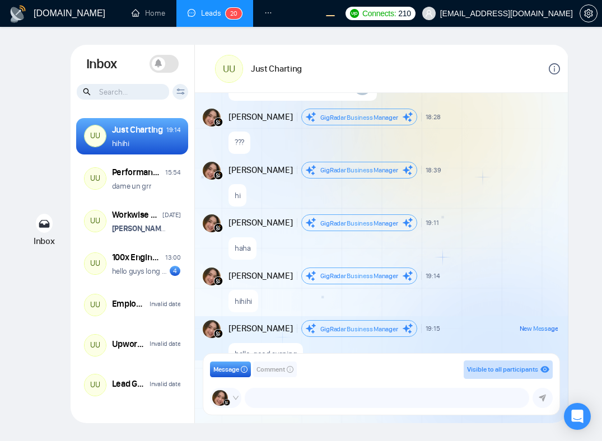
scroll to position [978, 0]
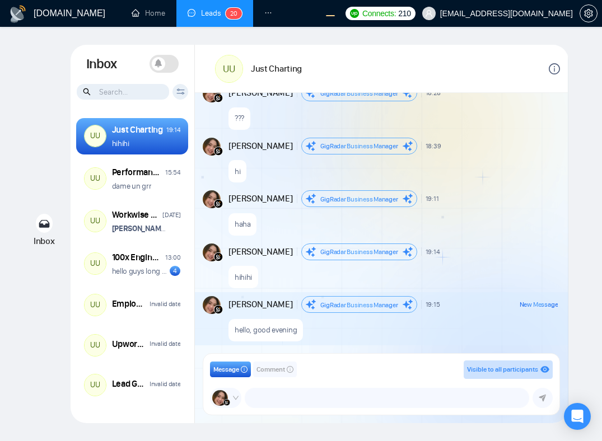
click at [165, 62] on span at bounding box center [164, 64] width 29 height 18
click at [160, 62] on span at bounding box center [164, 64] width 29 height 18
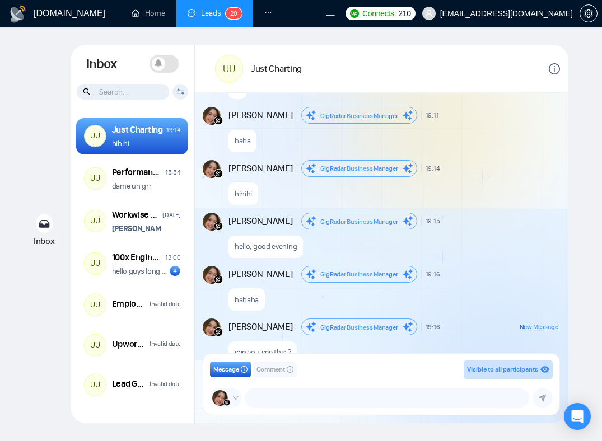
scroll to position [1084, 0]
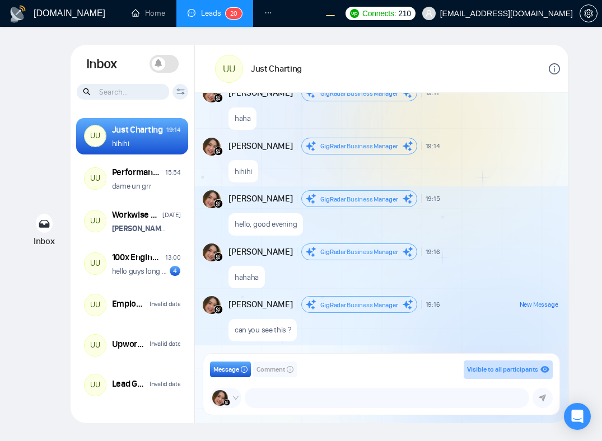
click at [169, 67] on span at bounding box center [164, 64] width 29 height 18
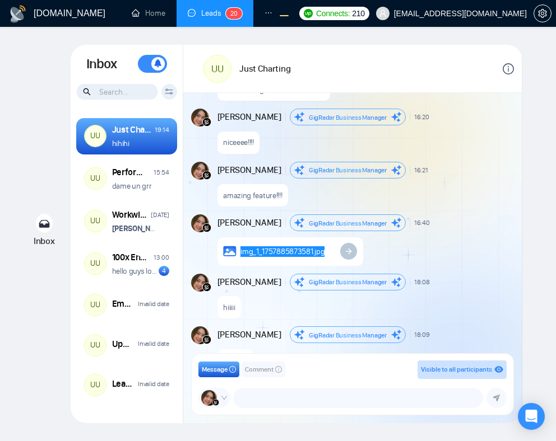
scroll to position [598, 0]
click at [460, 241] on div "img_1_1757885873581.jpg" at bounding box center [364, 248] width 295 height 35
click at [318, 251] on span "img_1_1757885873581.jpg" at bounding box center [282, 251] width 84 height 11
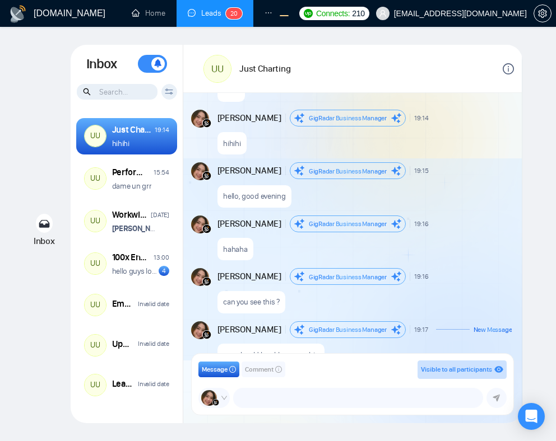
scroll to position [1137, 0]
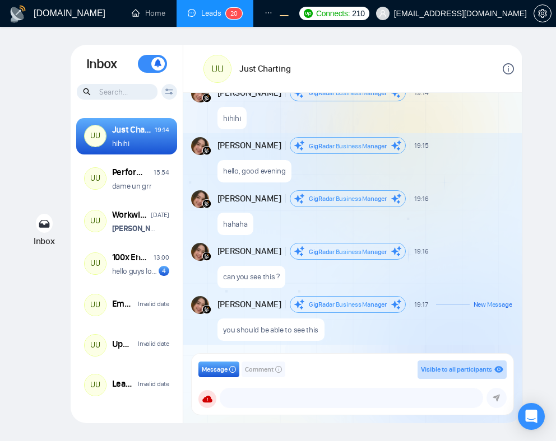
click at [434, 231] on div "hahaha" at bounding box center [364, 221] width 295 height 29
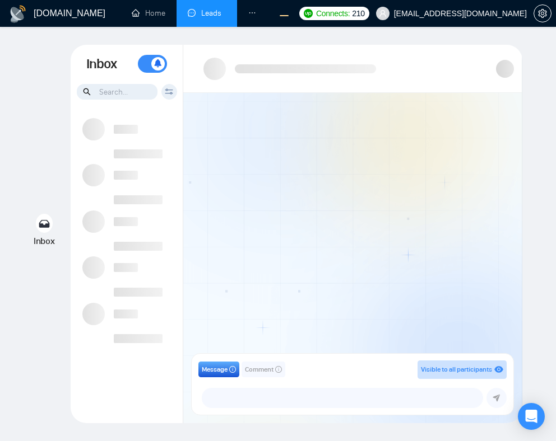
click at [460, 234] on div at bounding box center [352, 227] width 338 height 268
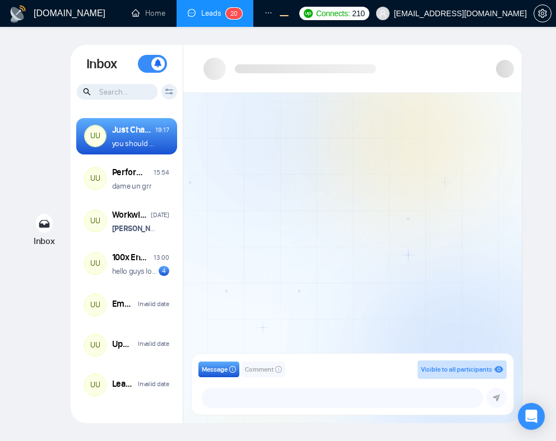
click at [543, 152] on div "[DOMAIN_NAME] Home Leads 2 0 Dashboard Scanner Profile Connects: 210 [EMAIL_ADD…" at bounding box center [278, 220] width 556 height 441
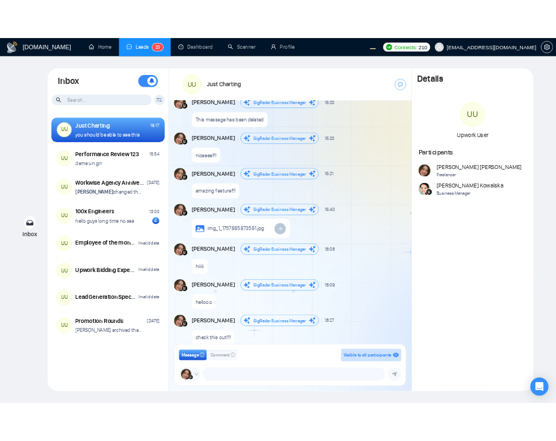
scroll to position [319, 0]
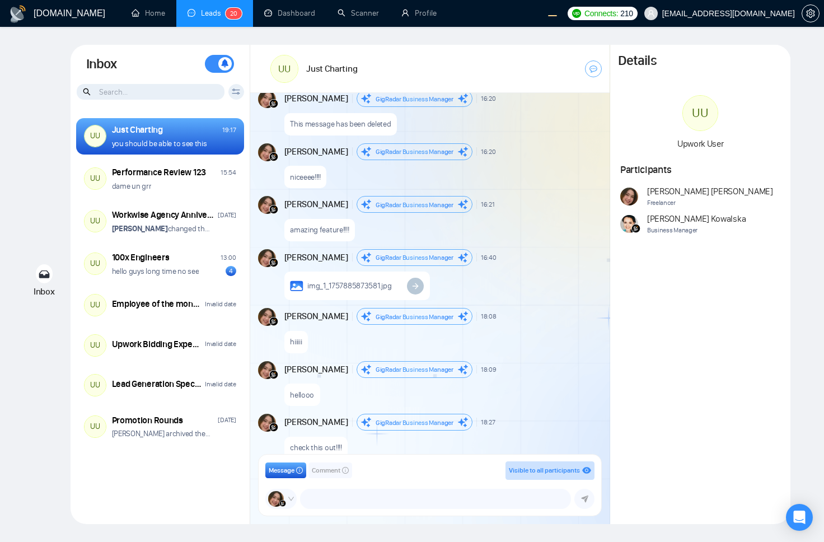
click at [258, 247] on div "[DATE] [PERSON_NAME] Business Manager 16:05 New Message This message has been d…" at bounding box center [430, 277] width 360 height 369
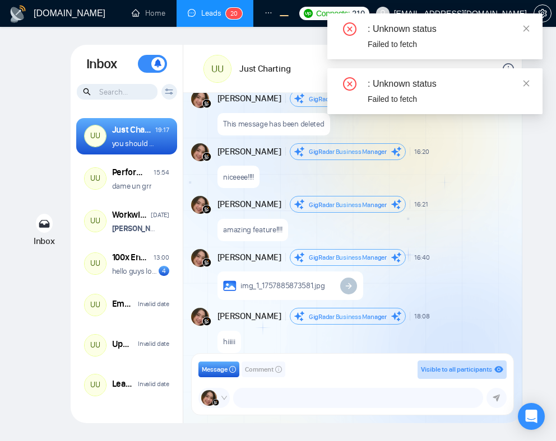
click at [445, 184] on div "niceeee!!!!" at bounding box center [364, 174] width 295 height 29
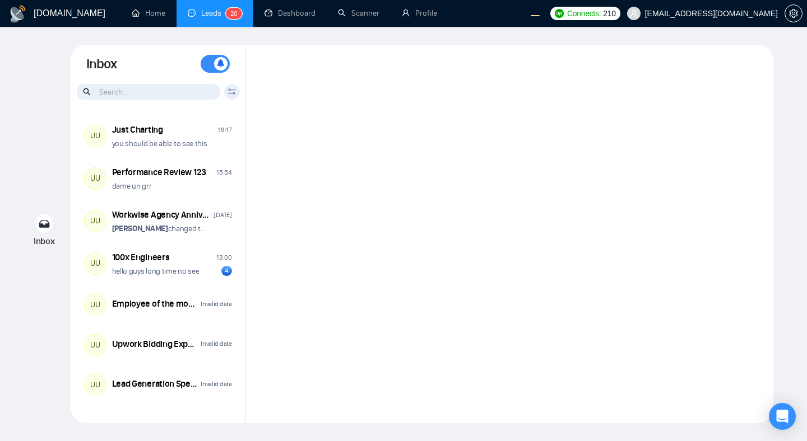
click at [19, 119] on div "Inbox Inbox Turn On Push Notifications Stay updated instantly with real-time al…" at bounding box center [403, 234] width 771 height 379
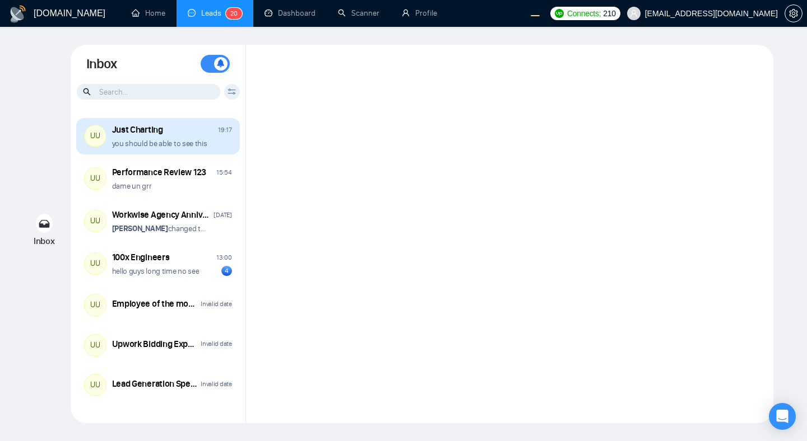
click at [192, 132] on div "Just Charting 19:17" at bounding box center [172, 130] width 120 height 12
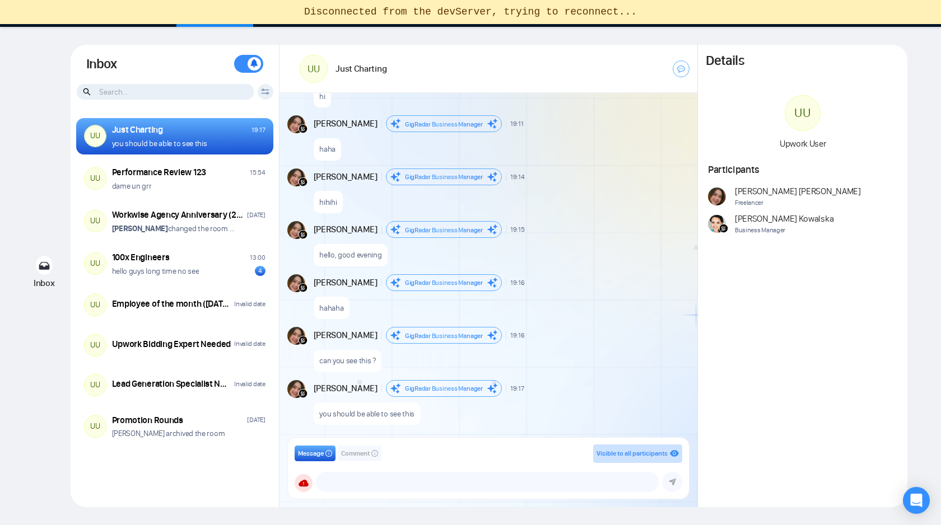
scroll to position [1053, 0]
